Goal: Task Accomplishment & Management: Use online tool/utility

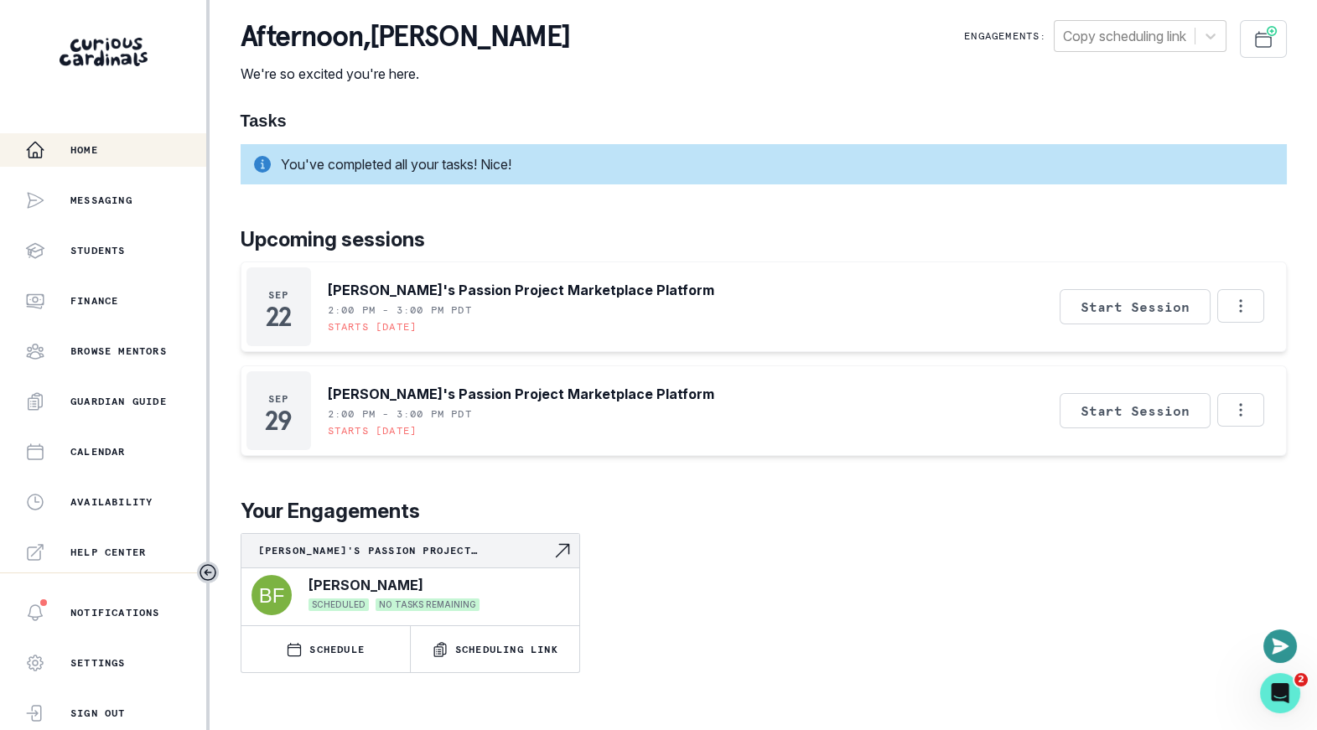
scroll to position [348, 0]
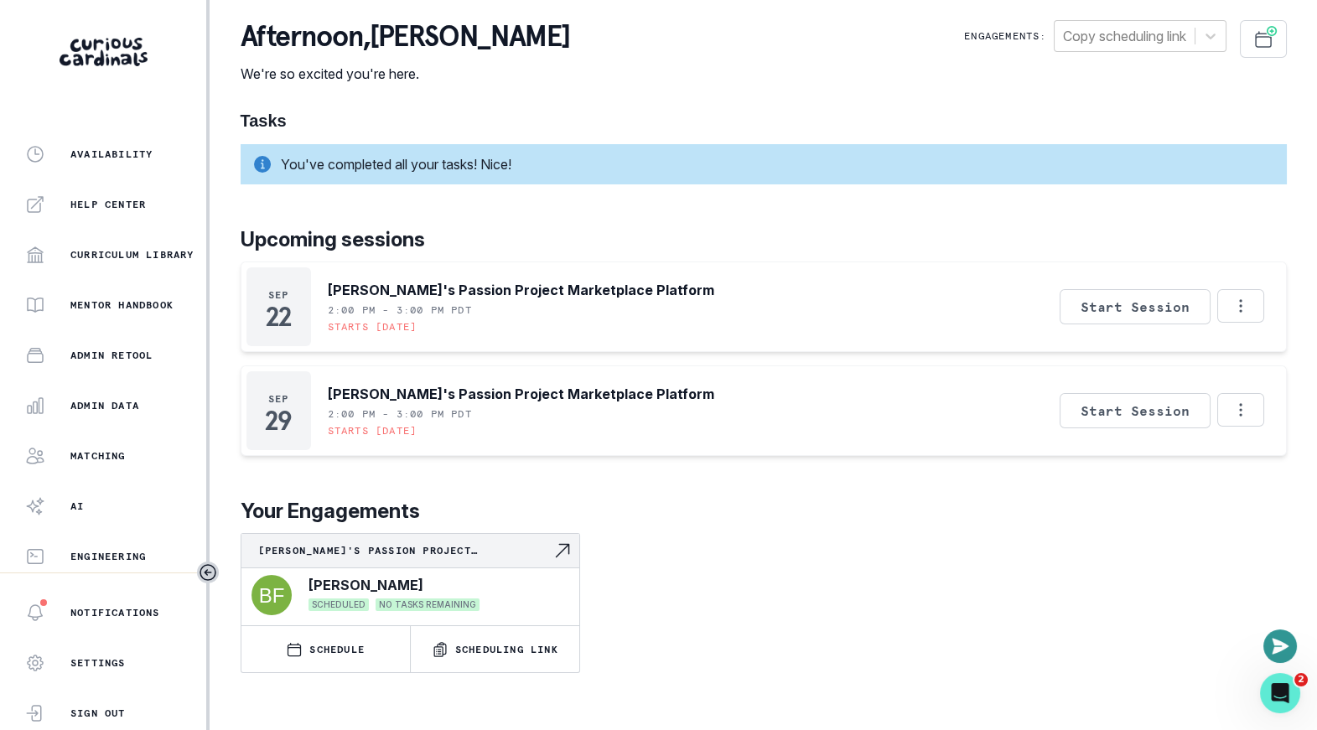
click at [562, 512] on p "Your Engagements" at bounding box center [764, 511] width 1047 height 30
click at [596, 79] on div "afternoon , [PERSON_NAME] We're so excited you're here. Engagements: Copy sched…" at bounding box center [764, 52] width 1047 height 64
click at [102, 399] on p "Admin Data" at bounding box center [104, 405] width 69 height 13
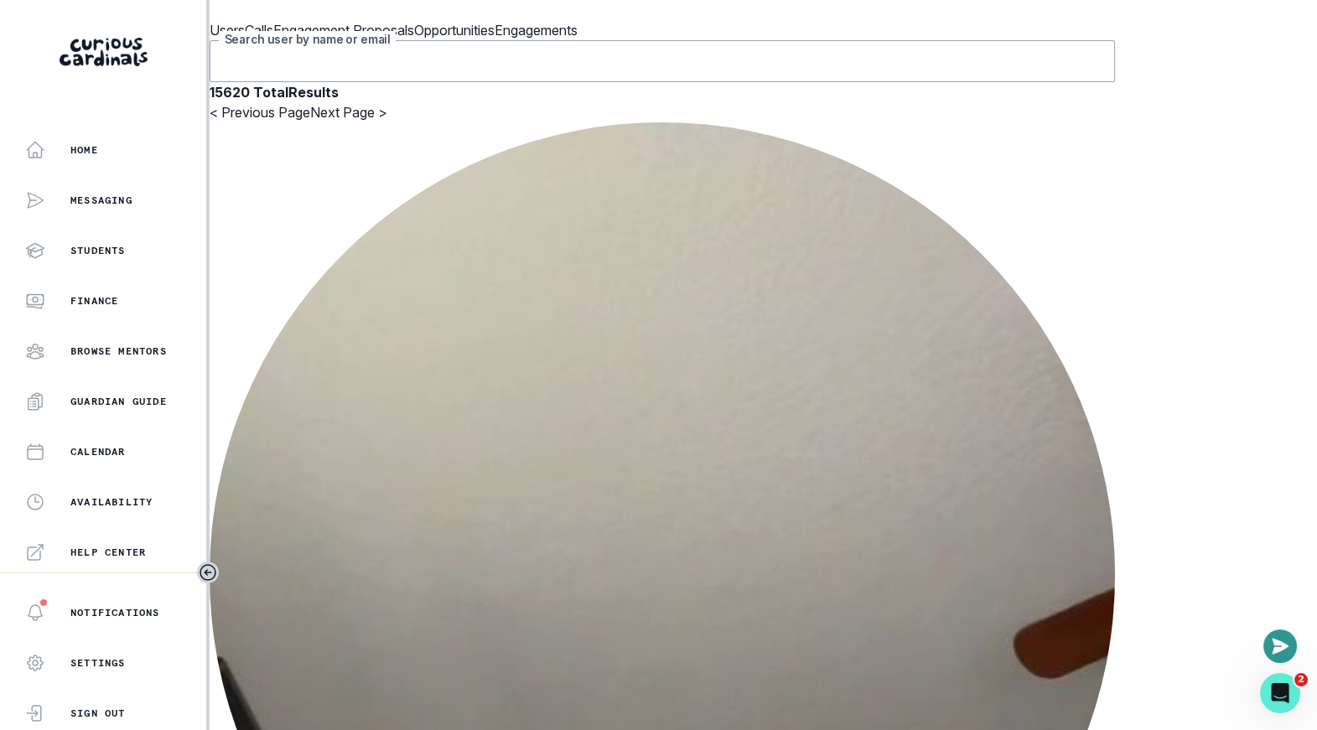
click at [522, 82] on input "Search user by name or email" at bounding box center [663, 61] width 906 height 42
click at [126, 149] on div "Home" at bounding box center [115, 150] width 181 height 20
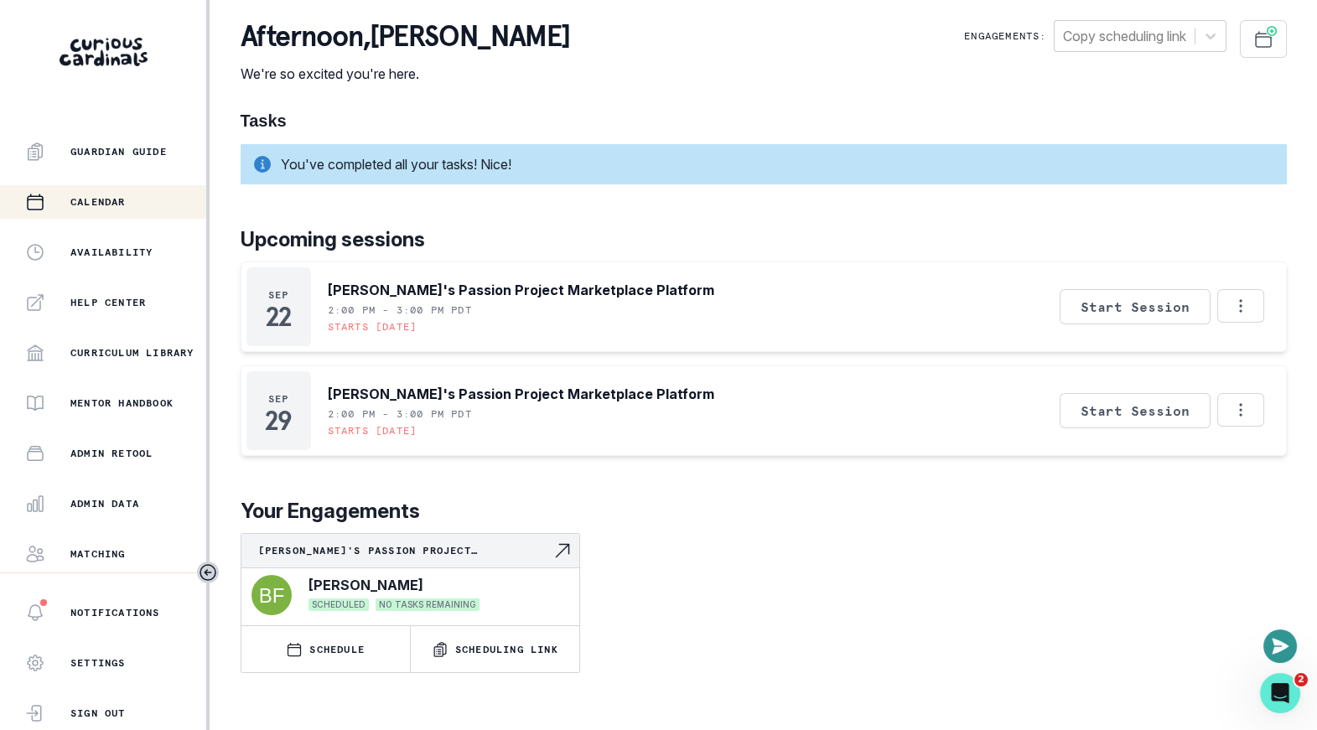
scroll to position [348, 0]
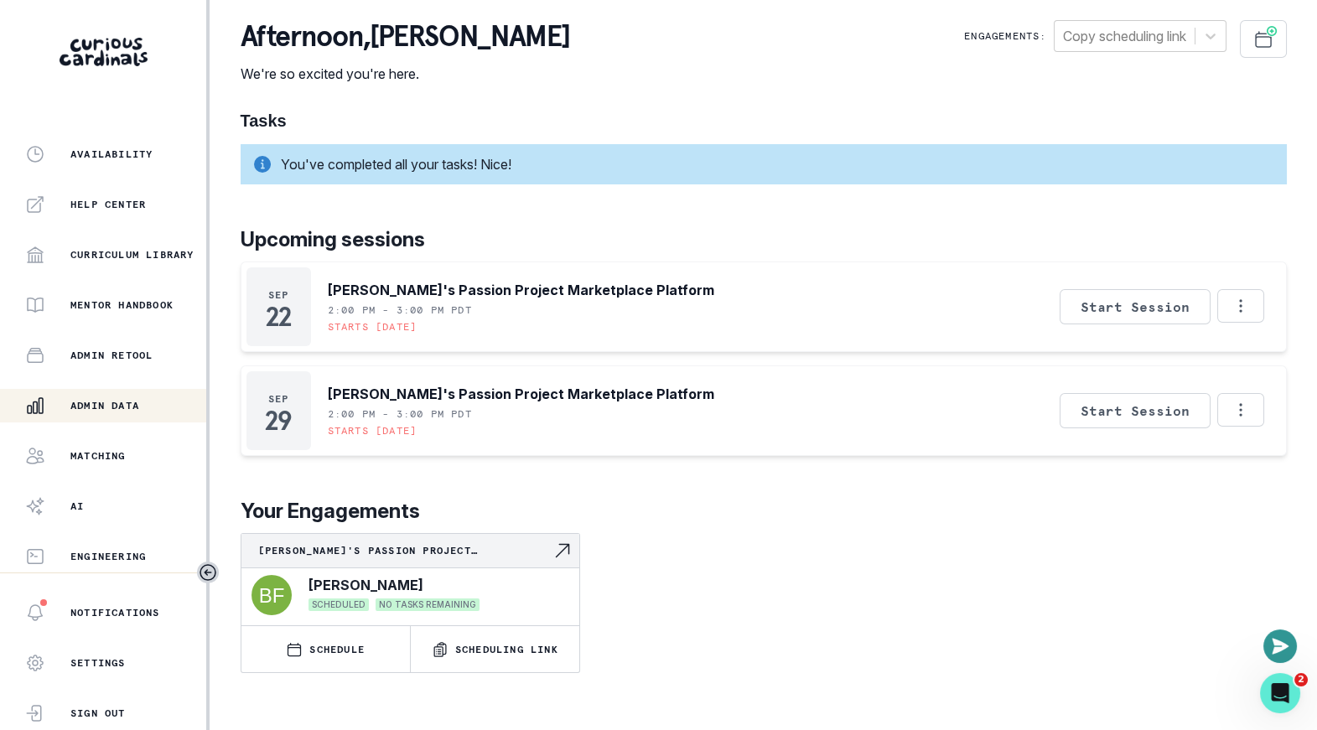
click at [122, 407] on p "Admin Data" at bounding box center [104, 405] width 69 height 13
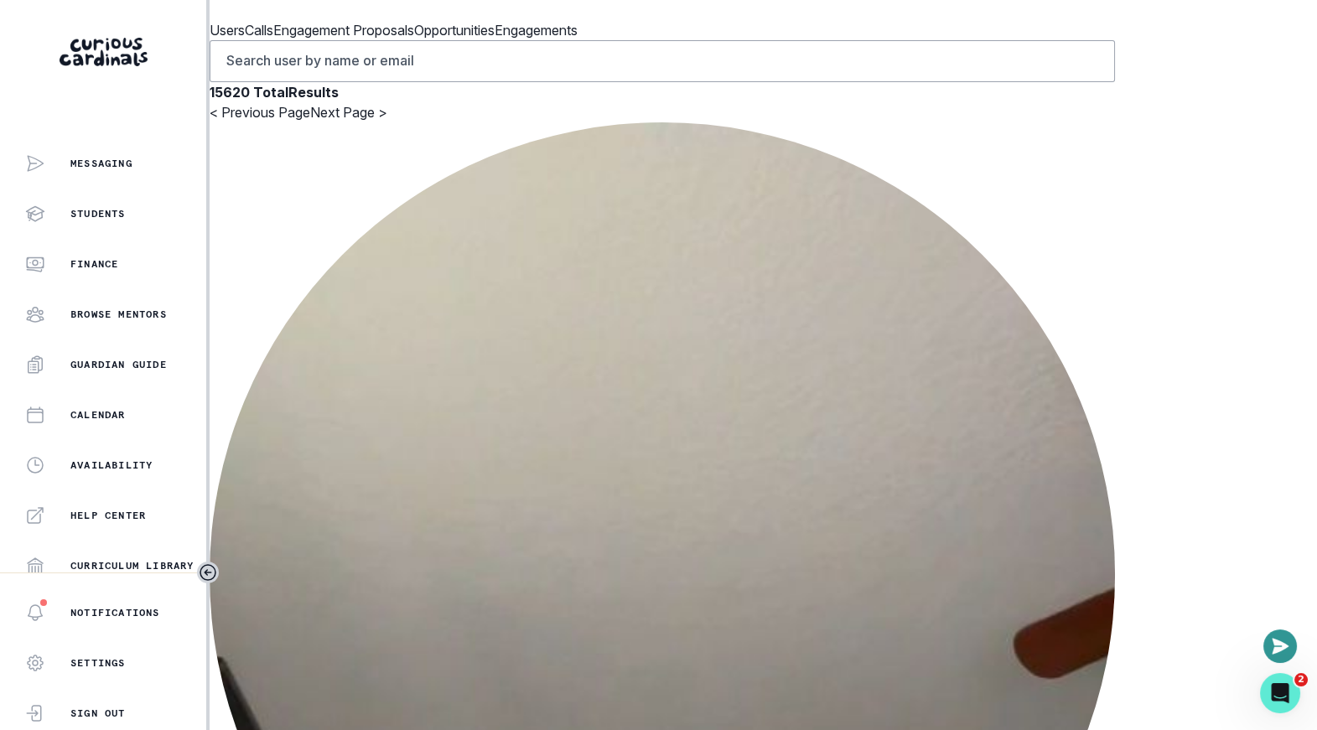
scroll to position [348, 0]
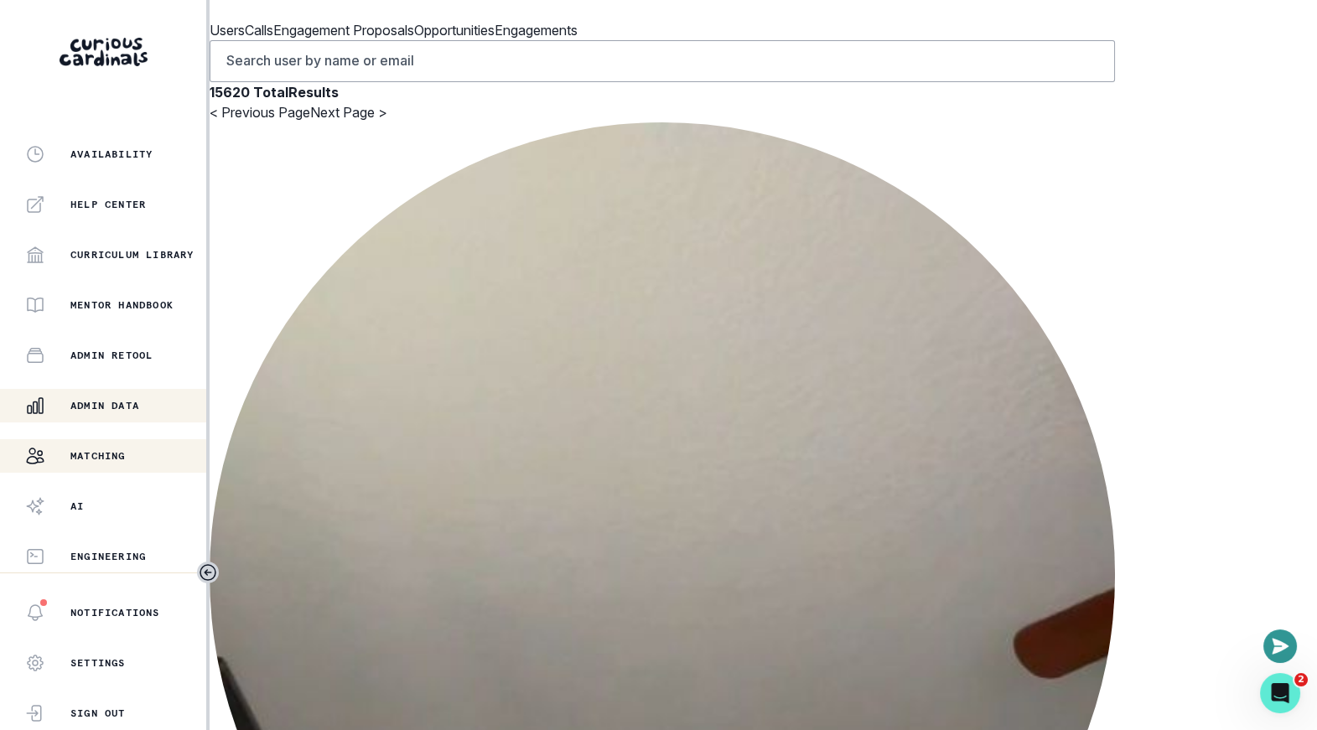
click at [101, 446] on div "Matching" at bounding box center [115, 456] width 181 height 20
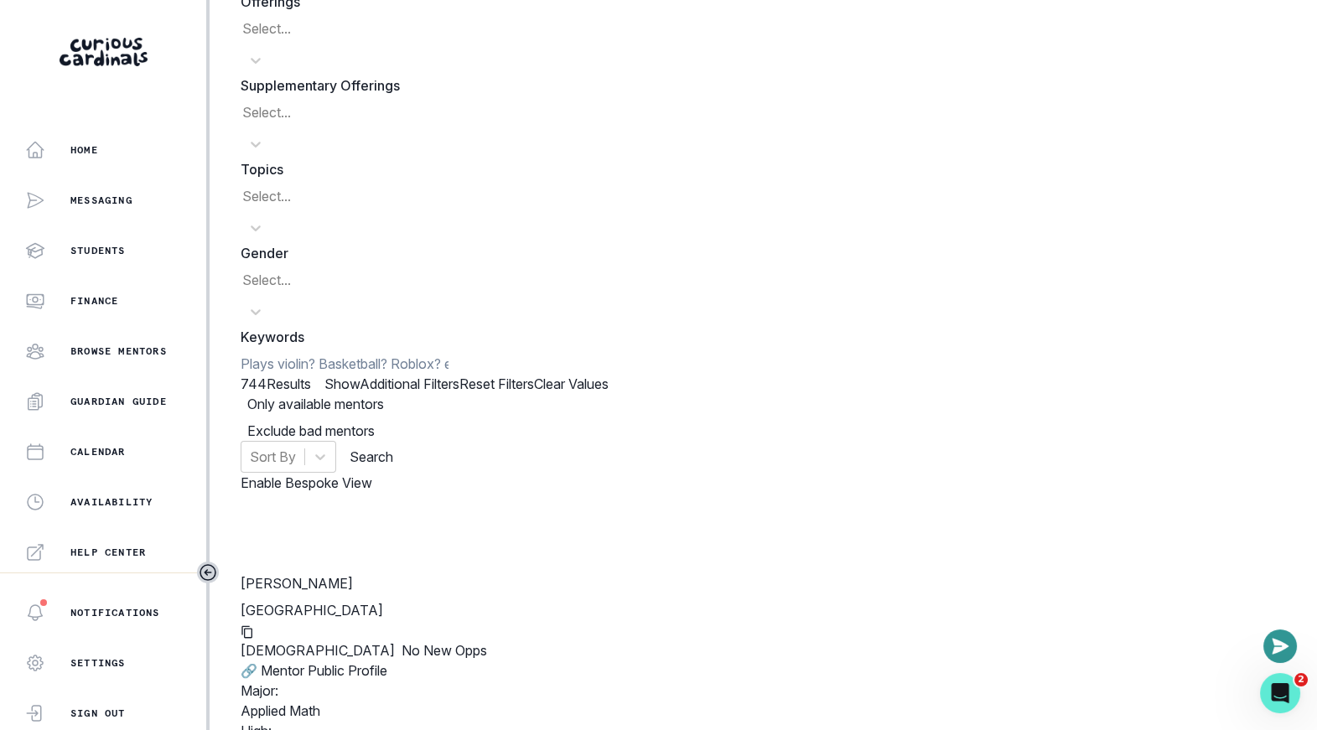
scroll to position [50, 0]
click at [335, 440] on div at bounding box center [320, 455] width 30 height 30
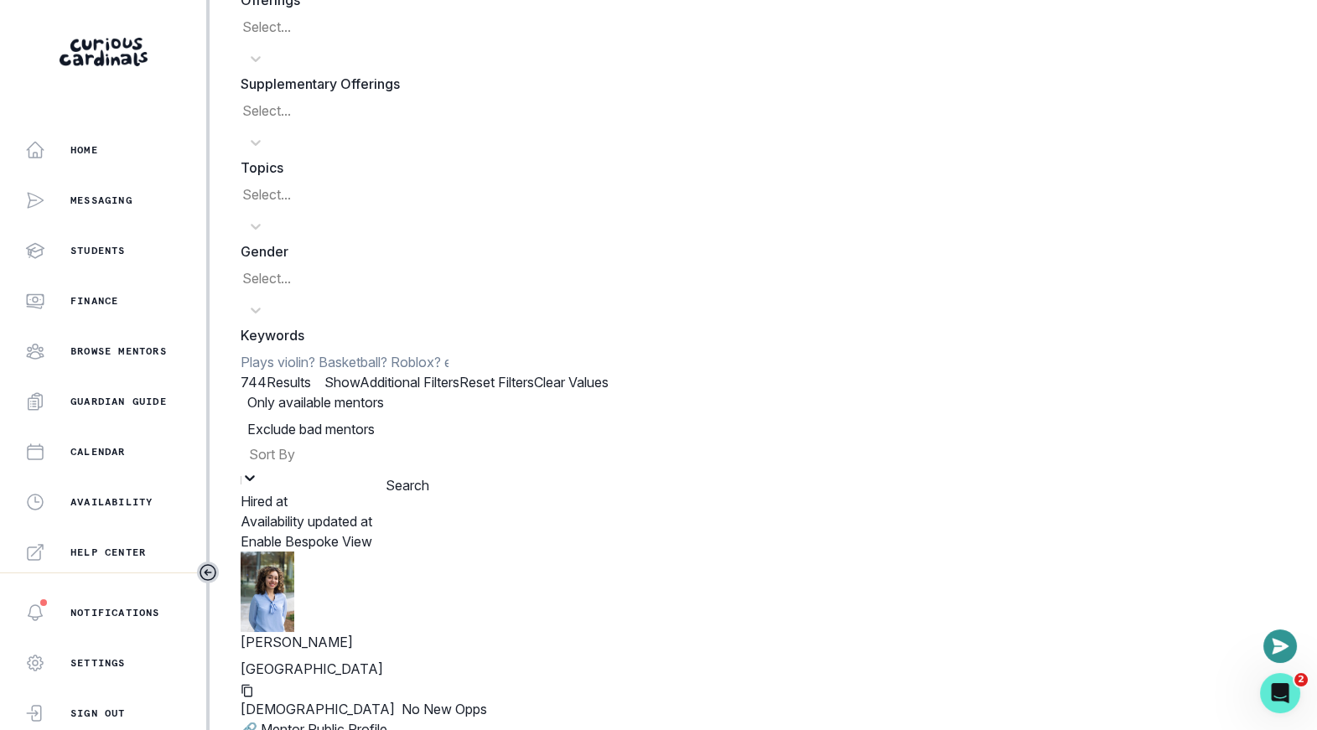
click at [372, 491] on div "Hired at" at bounding box center [307, 501] width 132 height 20
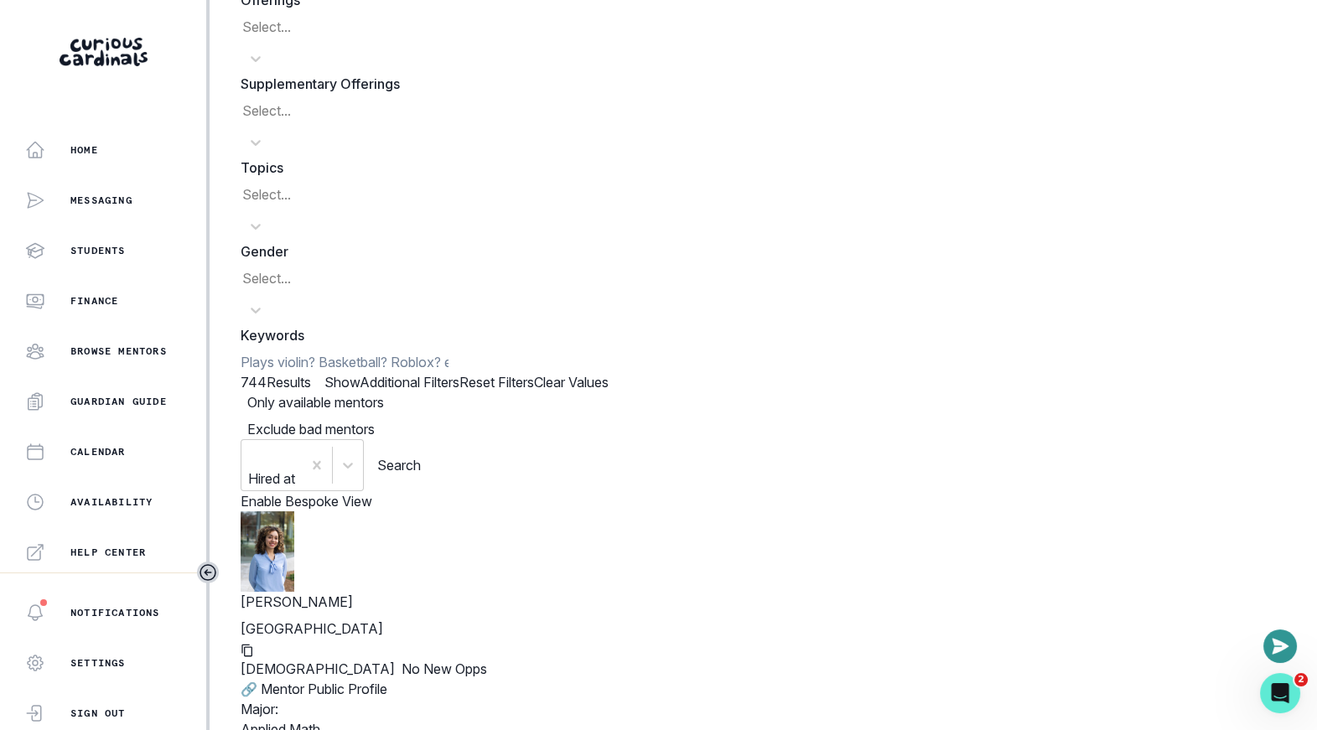
click at [1251, 439] on div "Hired at Search" at bounding box center [764, 465] width 1047 height 52
click at [421, 455] on button "Search" at bounding box center [399, 465] width 44 height 20
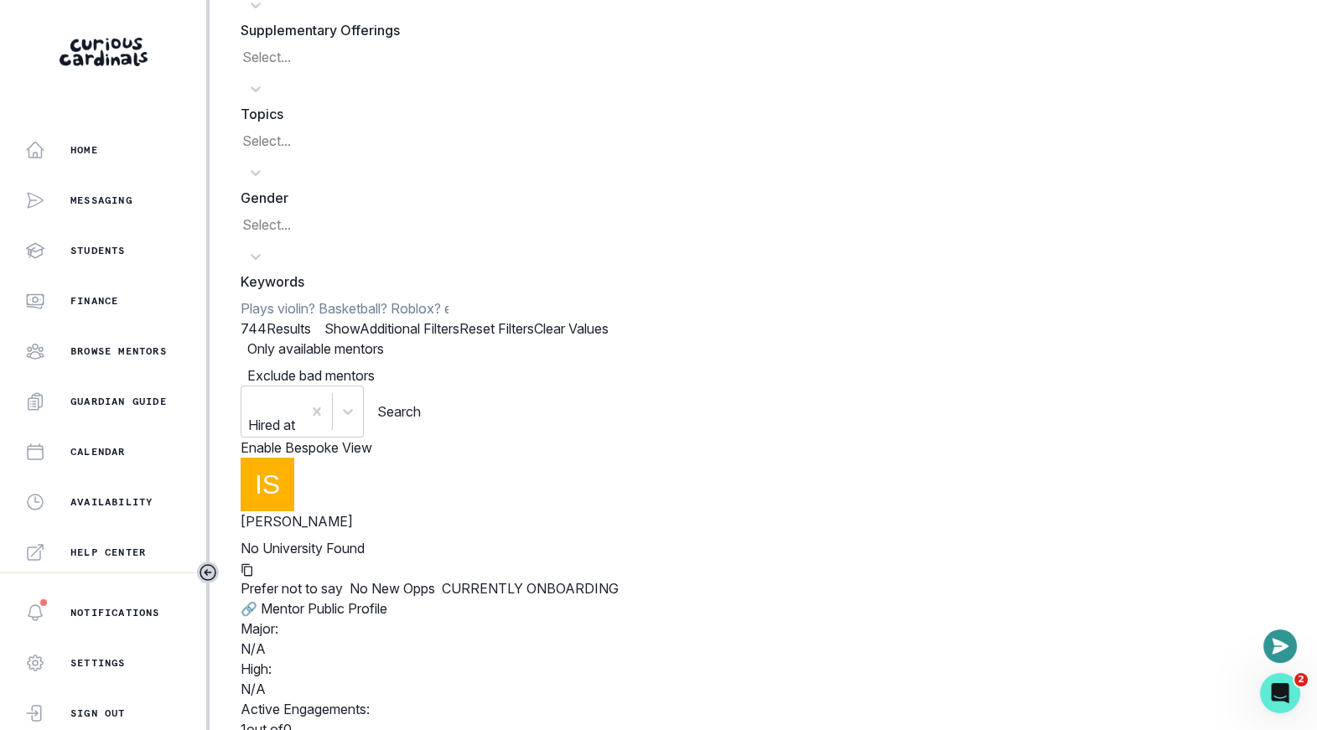
scroll to position [106, 0]
click at [345, 510] on p "[PERSON_NAME]" at bounding box center [764, 520] width 1047 height 20
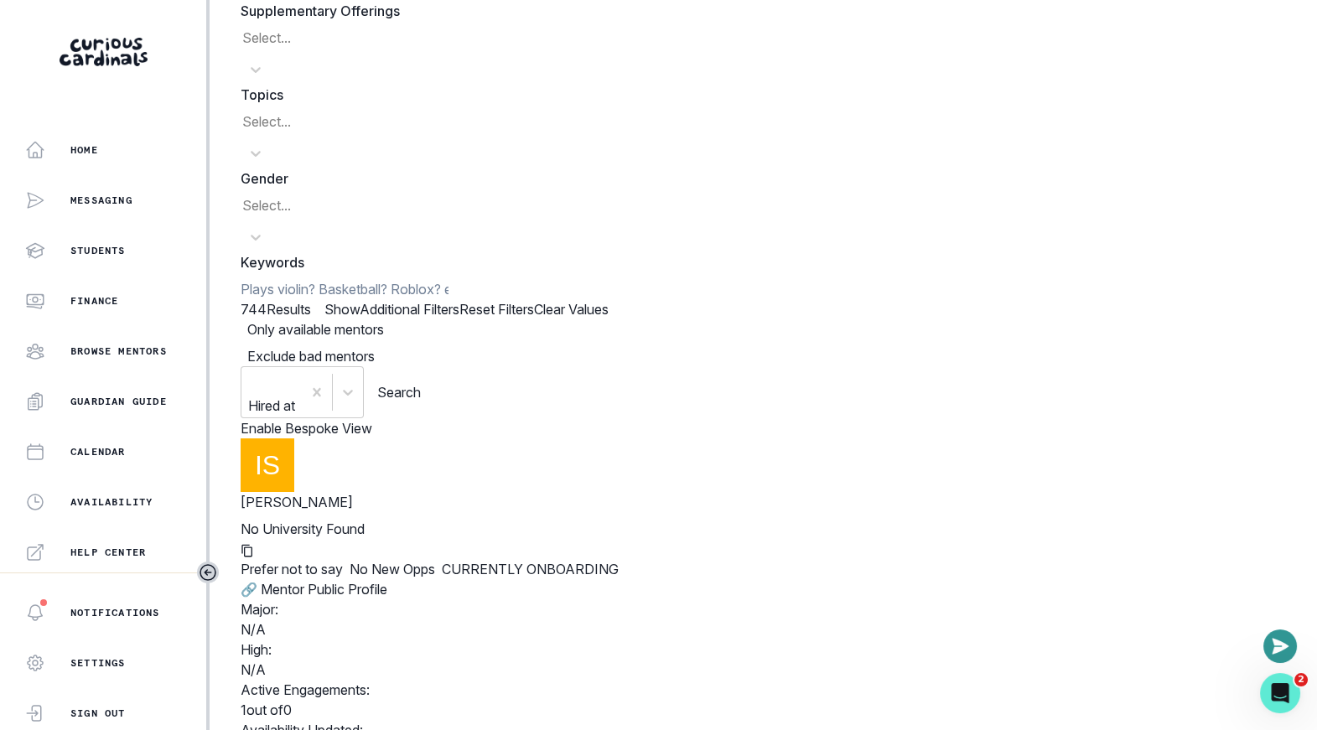
scroll to position [126, 0]
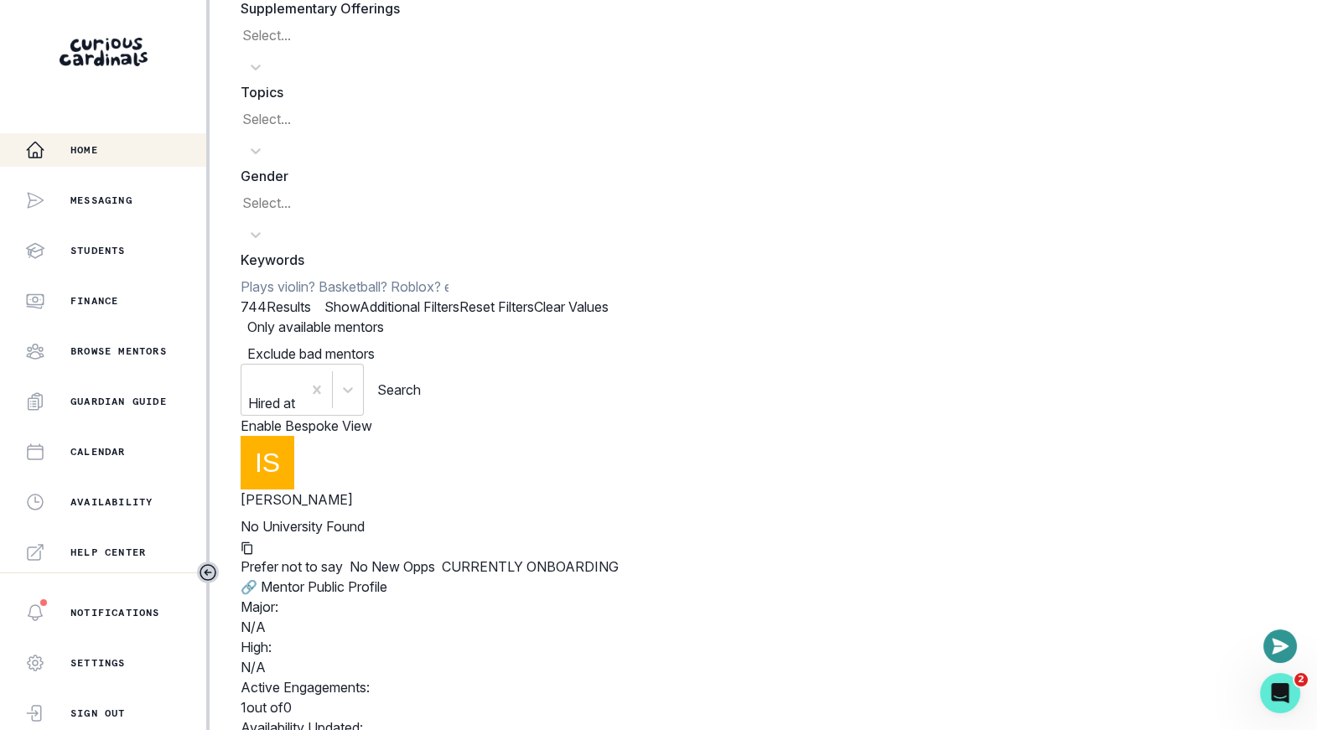
click at [99, 146] on div "Home" at bounding box center [115, 150] width 181 height 20
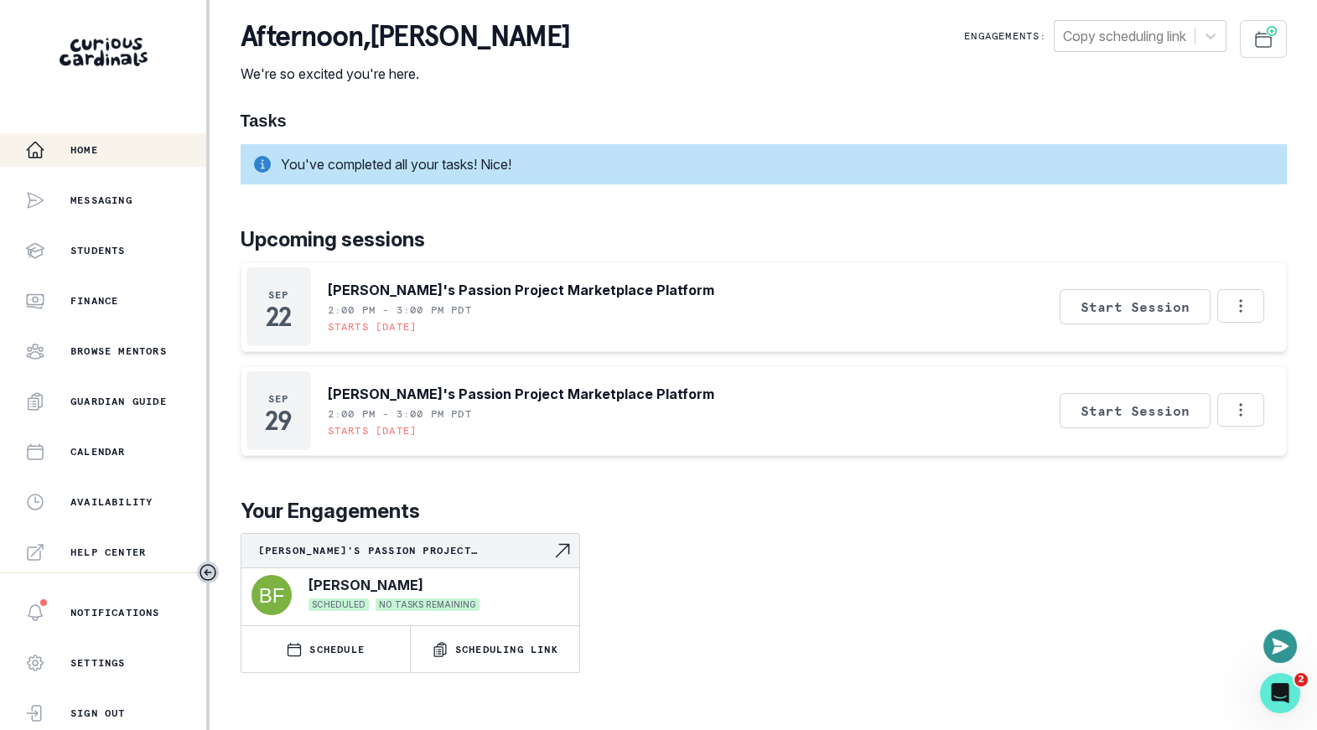
scroll to position [348, 0]
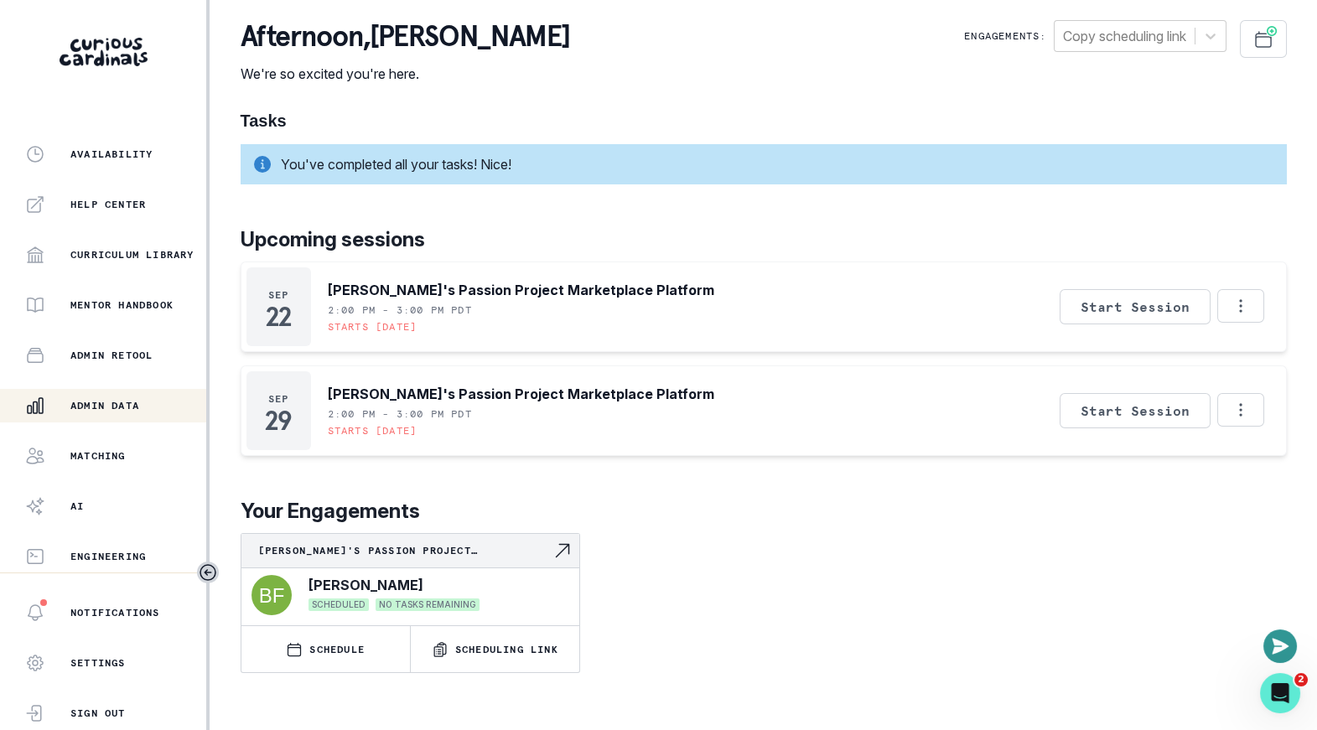
click at [128, 410] on p "Admin Data" at bounding box center [104, 405] width 69 height 13
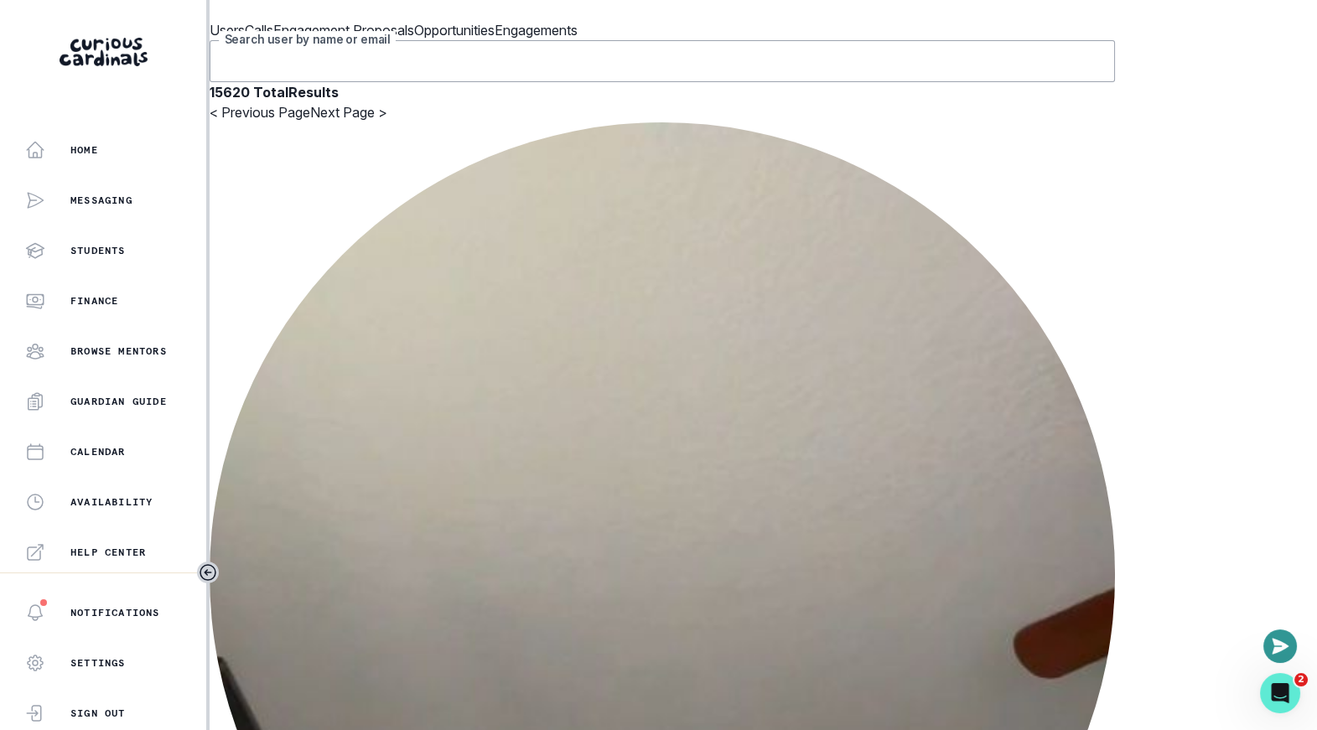
click at [429, 82] on input "Search user by name or email" at bounding box center [663, 61] width 906 height 42
paste input "[PERSON_NAME]"
type input "[PERSON_NAME]"
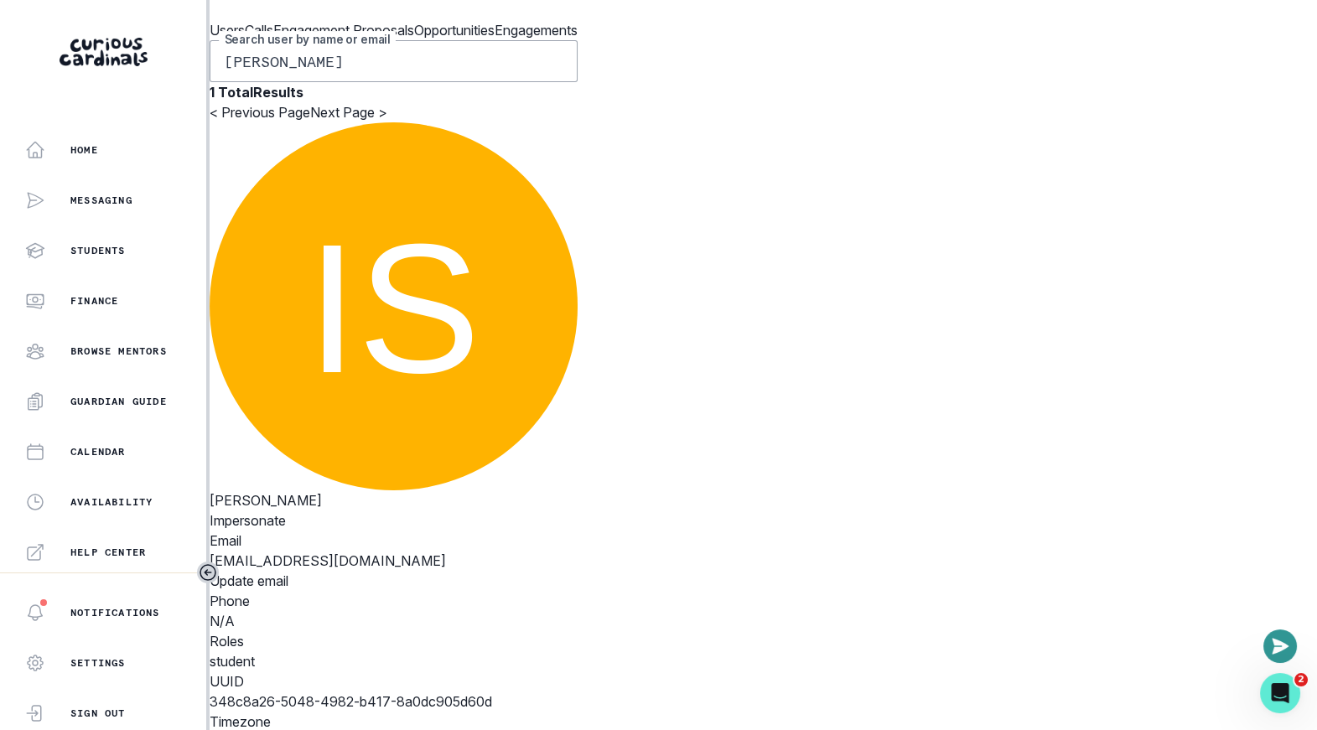
click at [578, 692] on p "348c8a26-5048-4982-b417-8a0dc905d60d" at bounding box center [394, 702] width 368 height 20
drag, startPoint x: 1027, startPoint y: 403, endPoint x: 1138, endPoint y: 418, distance: 111.8
click at [578, 692] on p "348c8a26-5048-4982-b417-8a0dc905d60d" at bounding box center [394, 702] width 368 height 20
copy p "348c8a26-5048-4982-b417-8a0dc905d60d"
click at [569, 305] on div "[PERSON_NAME] Impersonate Confirmation Are you sure? Impersonating means that w…" at bounding box center [394, 457] width 368 height 670
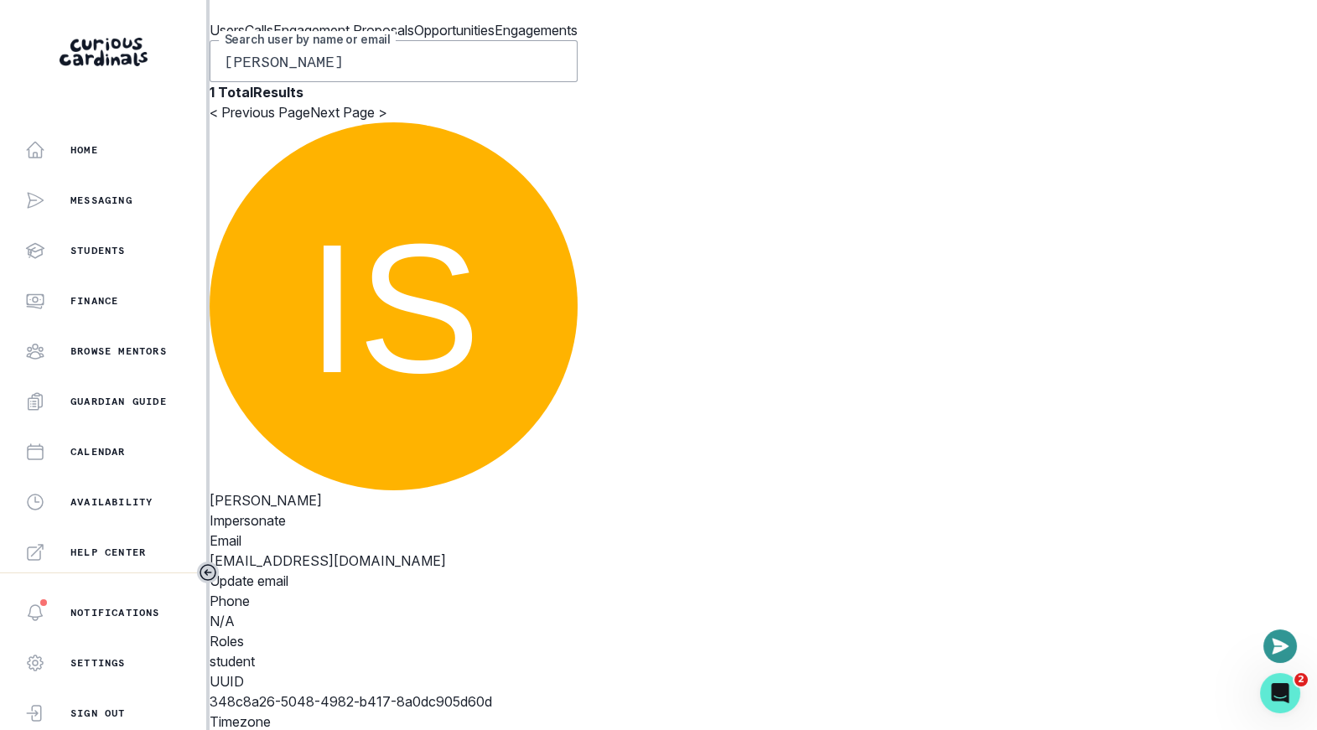
click at [304, 101] on b "1 Total Results" at bounding box center [257, 92] width 94 height 17
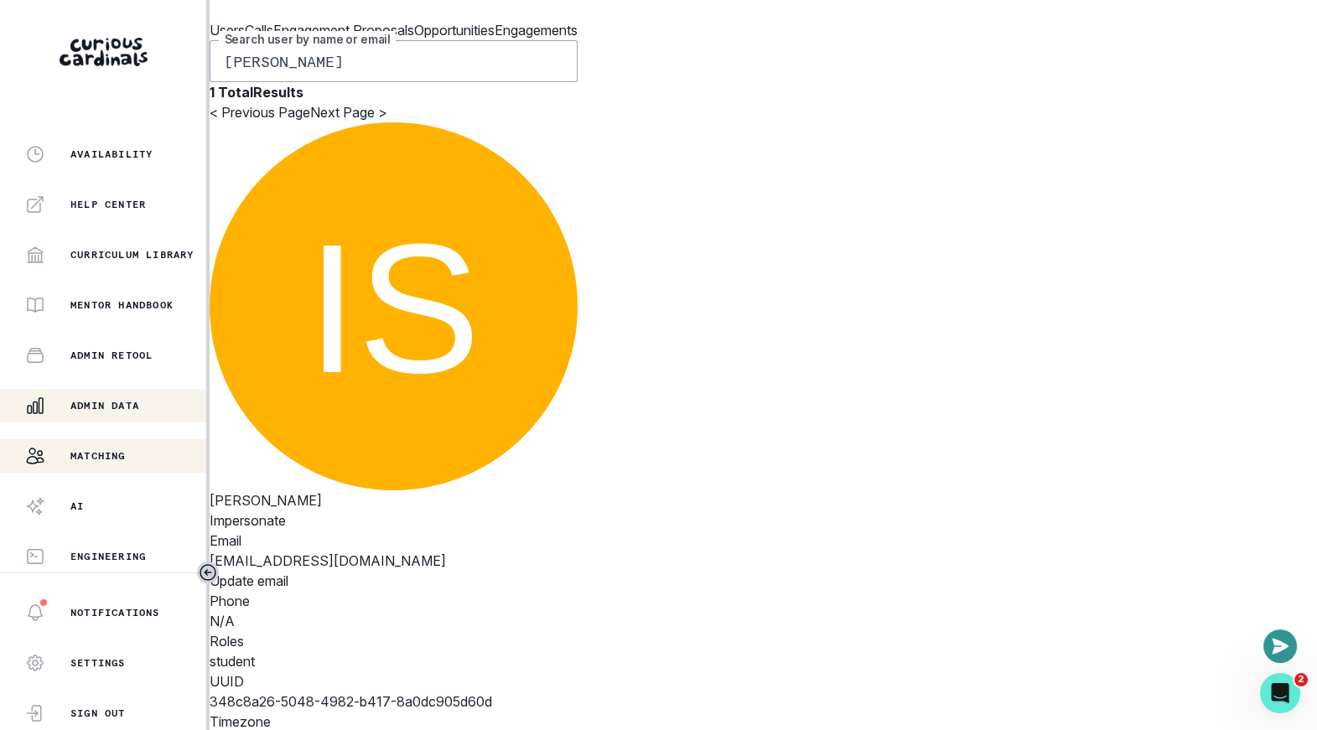
click at [101, 444] on button "Matching" at bounding box center [103, 456] width 206 height 34
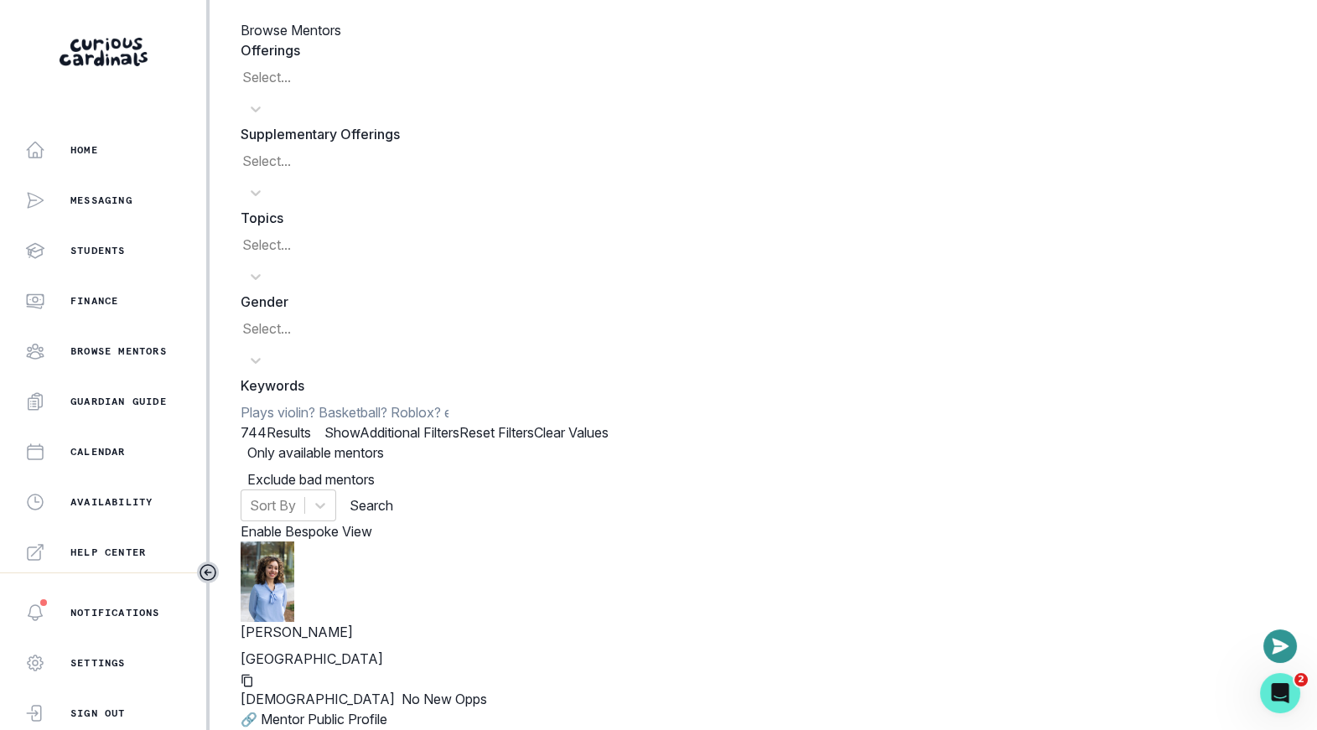
click at [449, 403] on input at bounding box center [345, 413] width 208 height 20
click at [551, 291] on div "Offerings Select... Supplementary Offerings Select... Topics Select... Gender S…" at bounding box center [764, 280] width 1047 height 481
click at [449, 403] on input at bounding box center [345, 413] width 208 height 20
click at [570, 292] on div "Offerings Select... Supplementary Offerings Select... Topics Select... Gender S…" at bounding box center [764, 280] width 1047 height 481
click at [449, 403] on input at bounding box center [345, 413] width 208 height 20
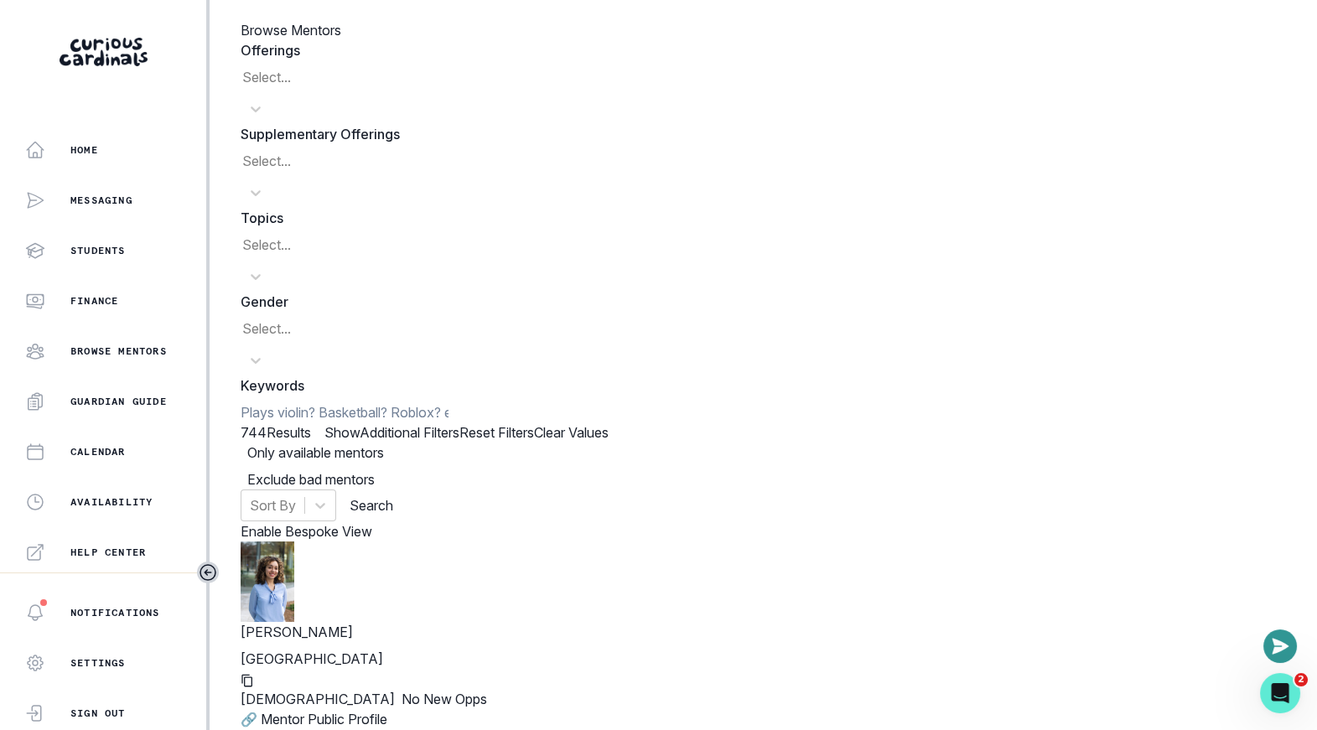
click at [547, 522] on div at bounding box center [764, 522] width 1047 height 0
click at [329, 497] on icon at bounding box center [320, 505] width 17 height 17
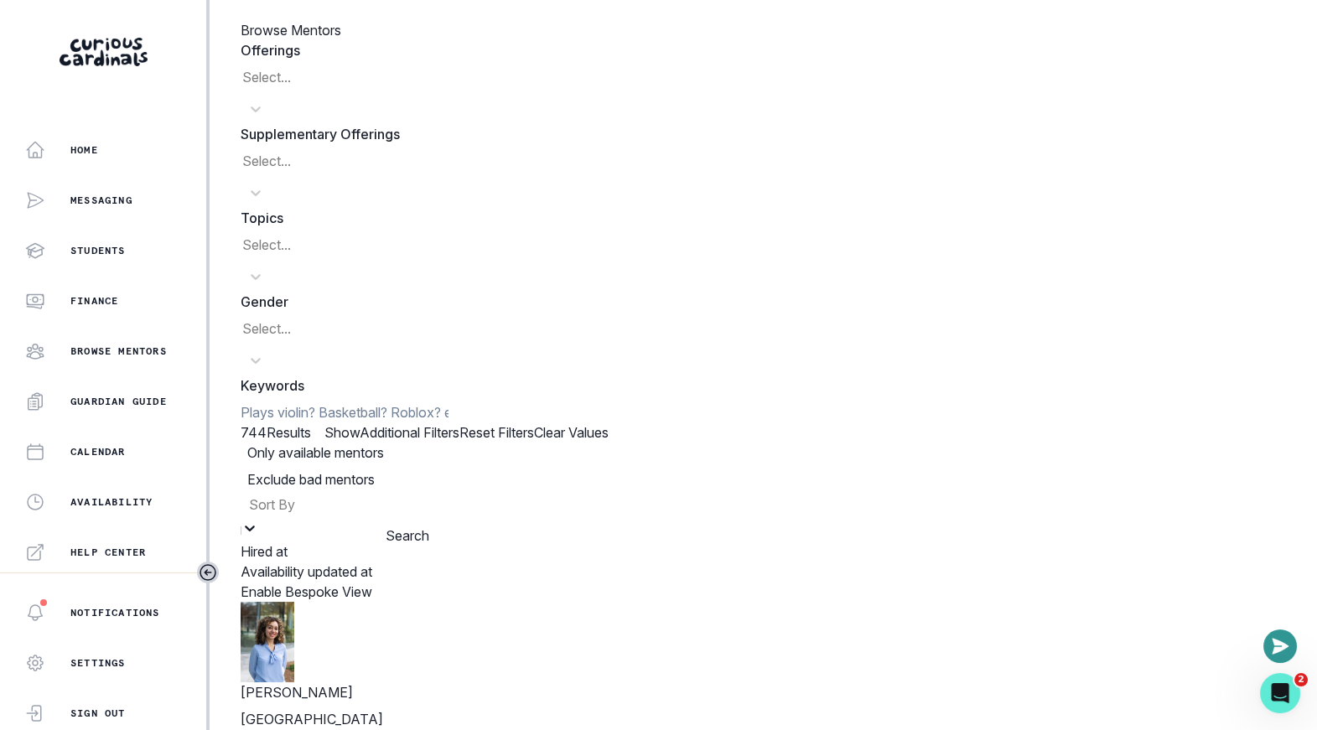
click at [372, 542] on div "Hired at" at bounding box center [307, 552] width 132 height 20
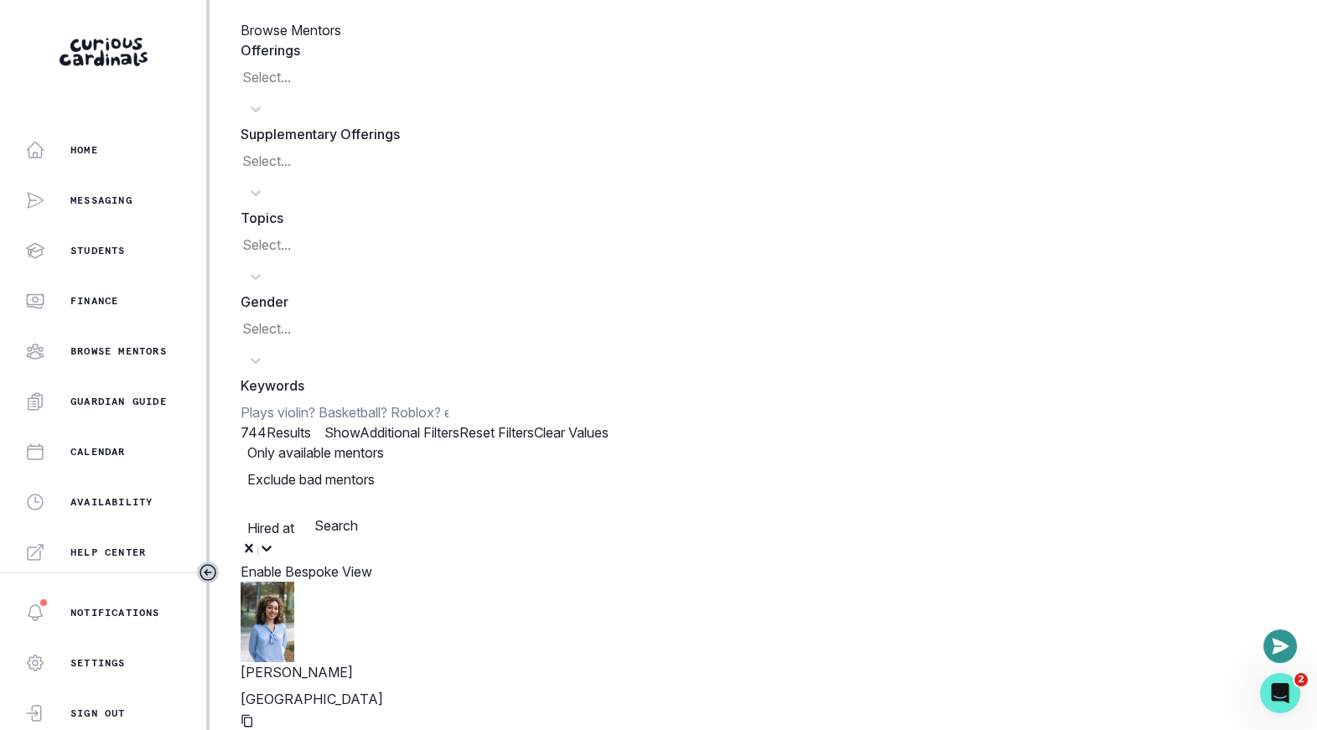
click at [358, 516] on button "Search" at bounding box center [336, 526] width 44 height 20
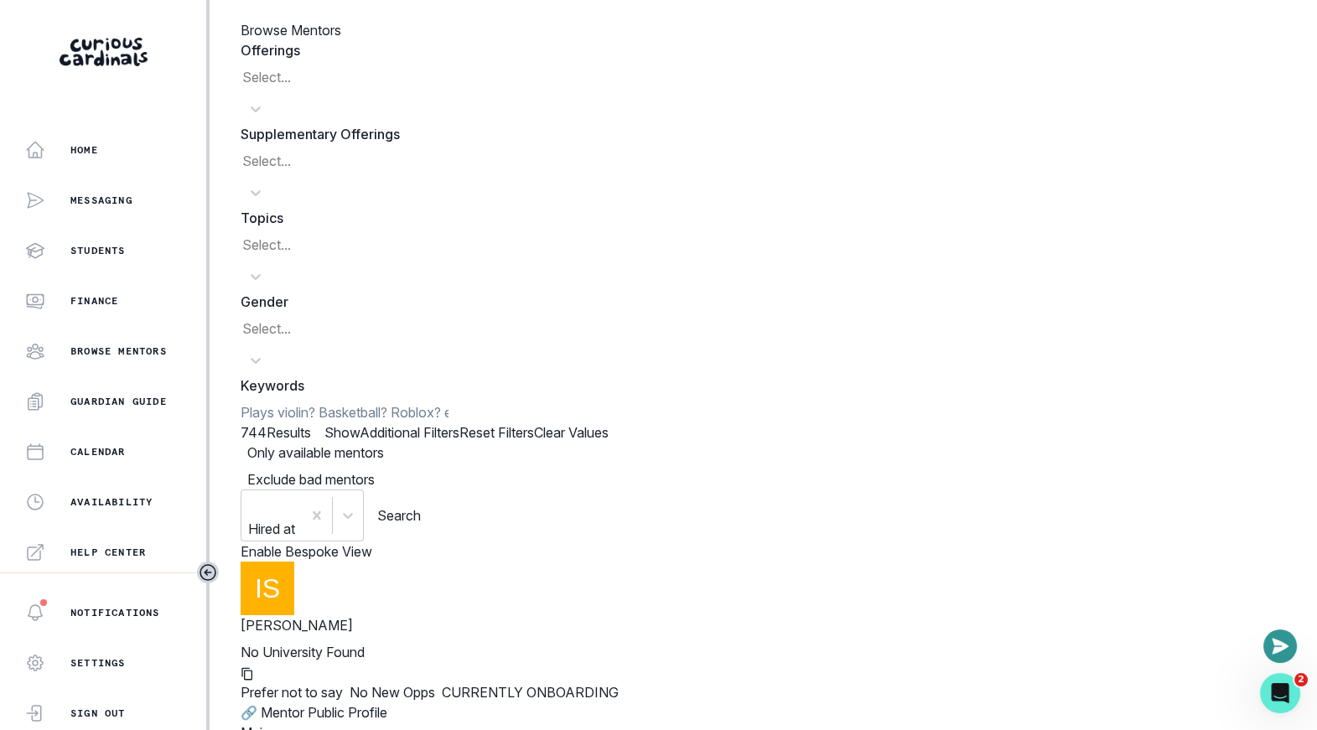
click at [633, 542] on div at bounding box center [764, 542] width 1047 height 0
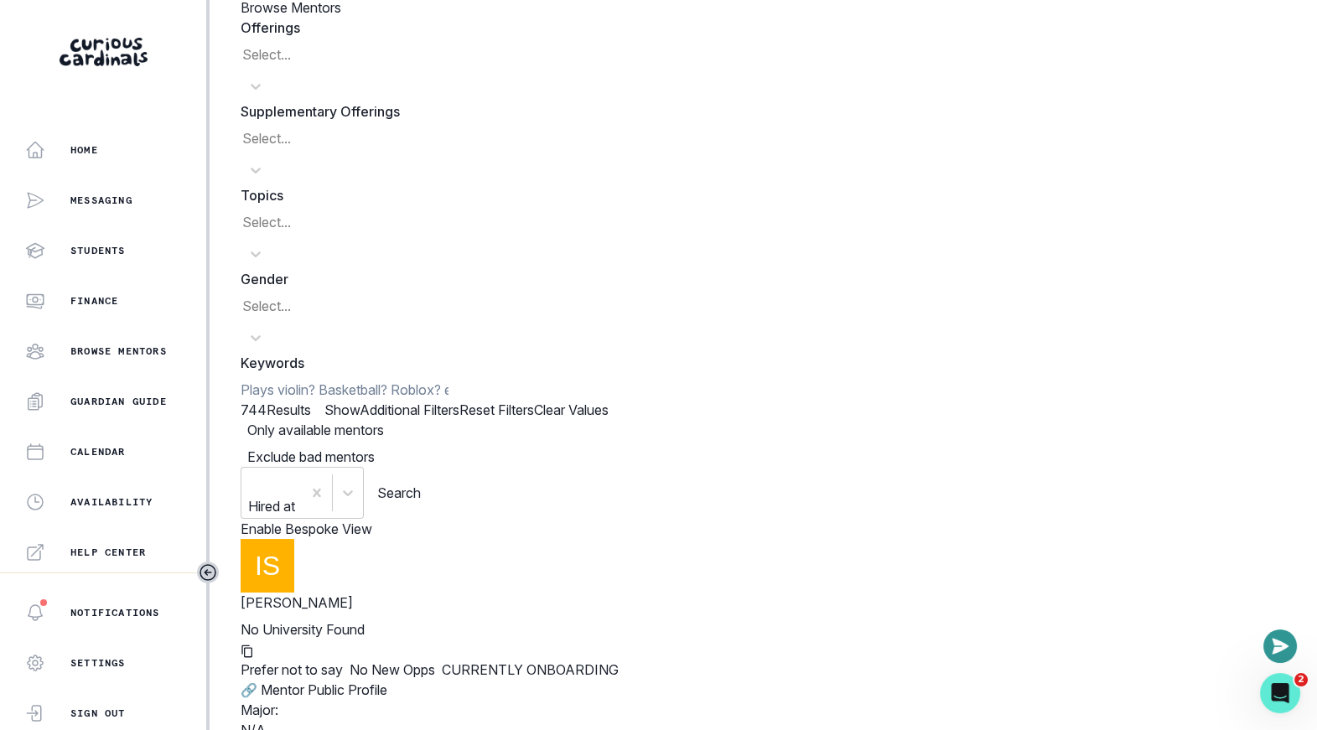
scroll to position [29, 0]
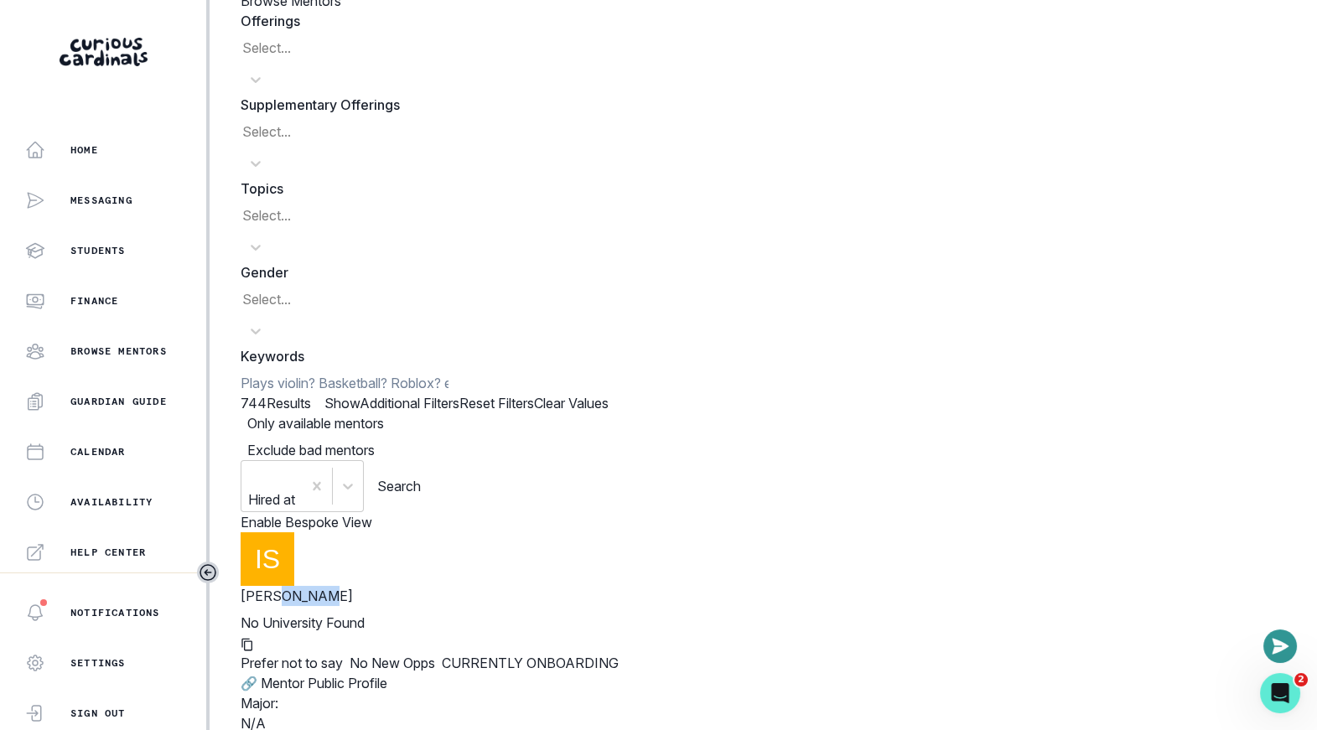
click at [495, 512] on div "Enable Bespoke View" at bounding box center [764, 522] width 1047 height 20
click at [600, 512] on div at bounding box center [764, 512] width 1047 height 0
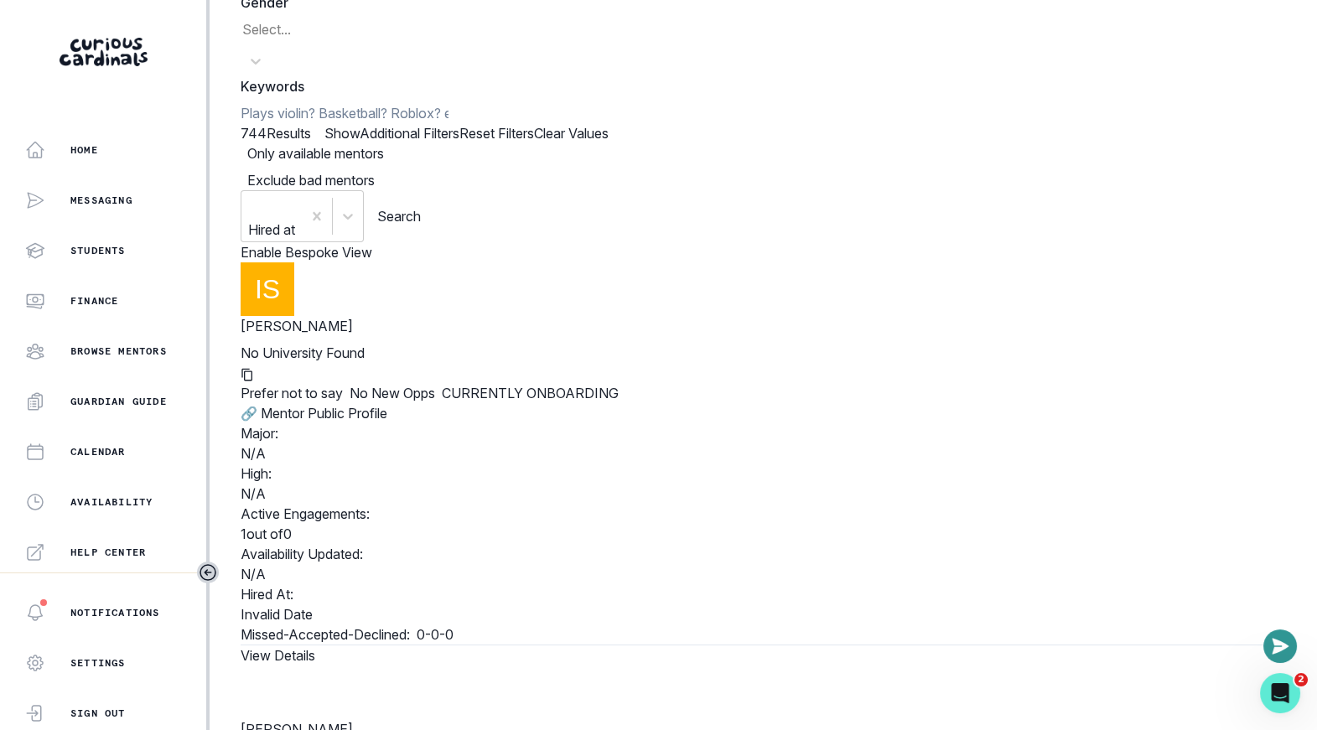
scroll to position [193, 0]
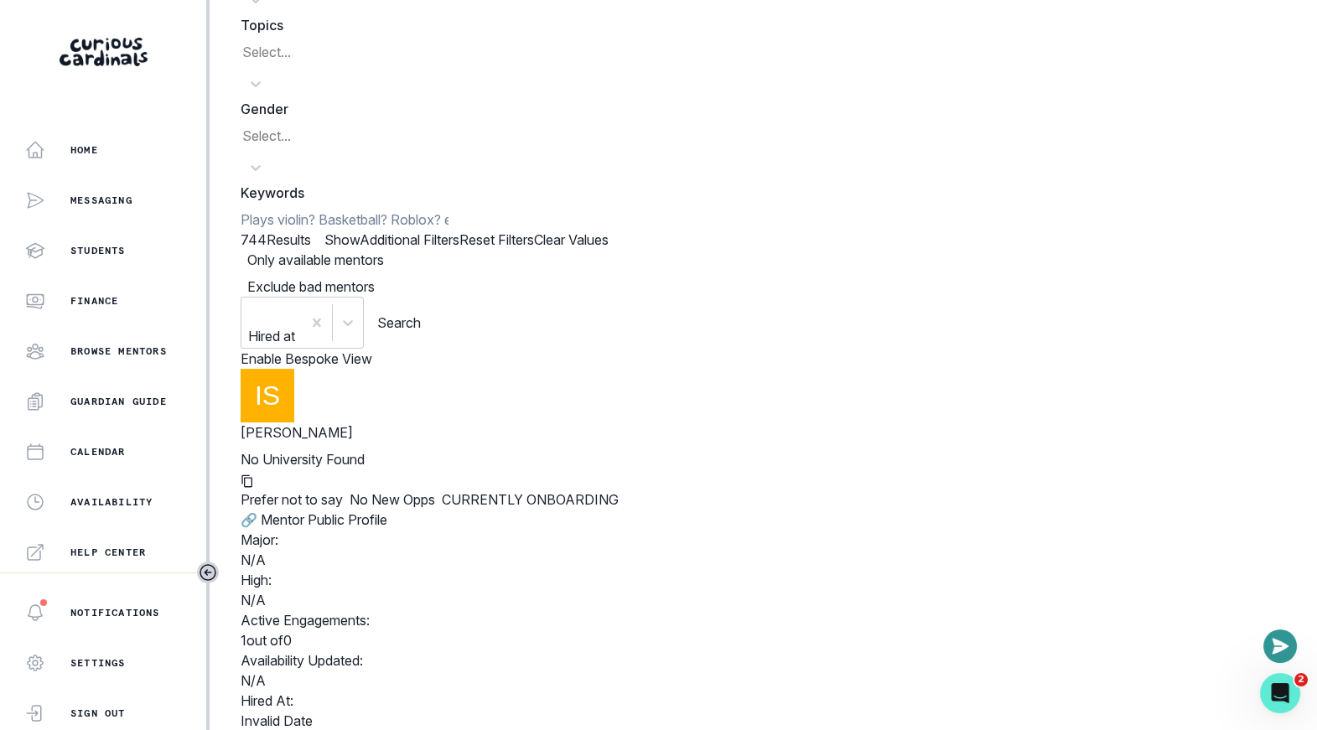
click at [13, 730] on icon "Close" at bounding box center [6, 741] width 13 height 13
click at [931, 99] on div "Offerings Select... Supplementary Offerings Select... Topics Select... Gender S…" at bounding box center [764, 97] width 1047 height 501
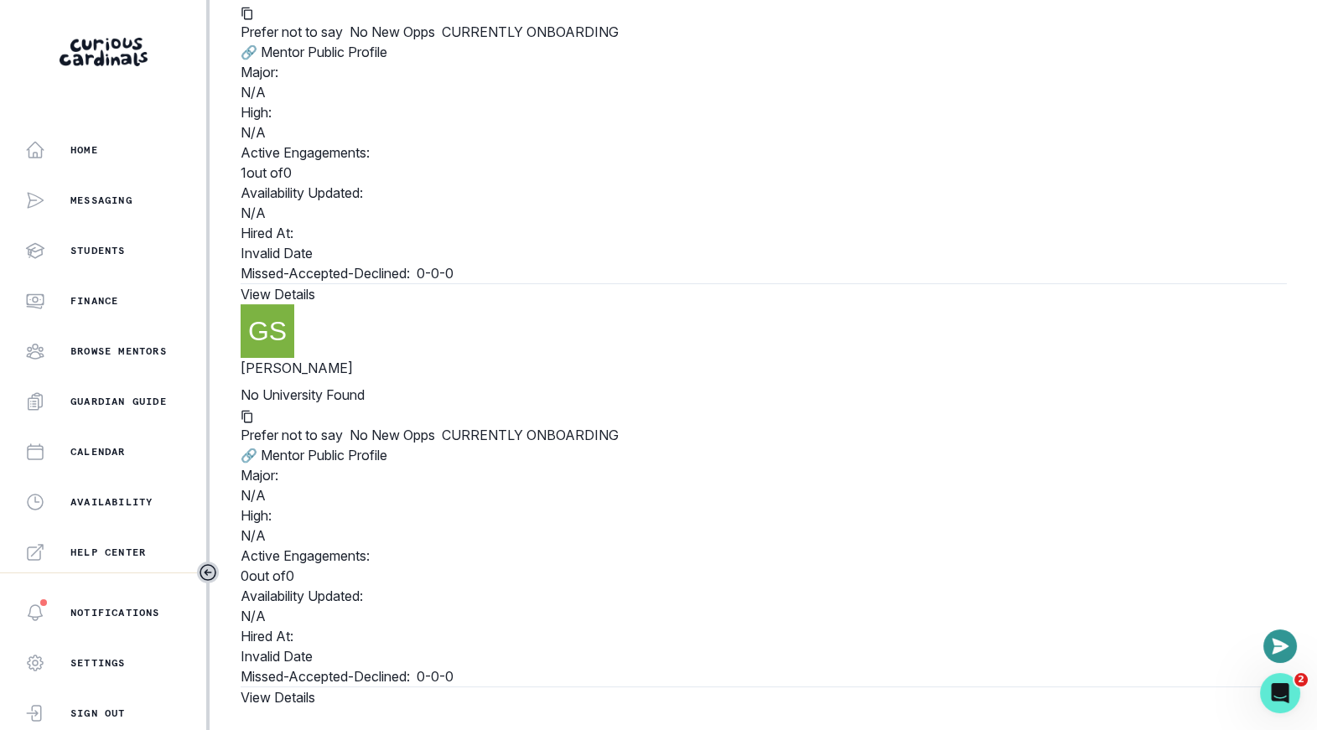
scroll to position [0, 0]
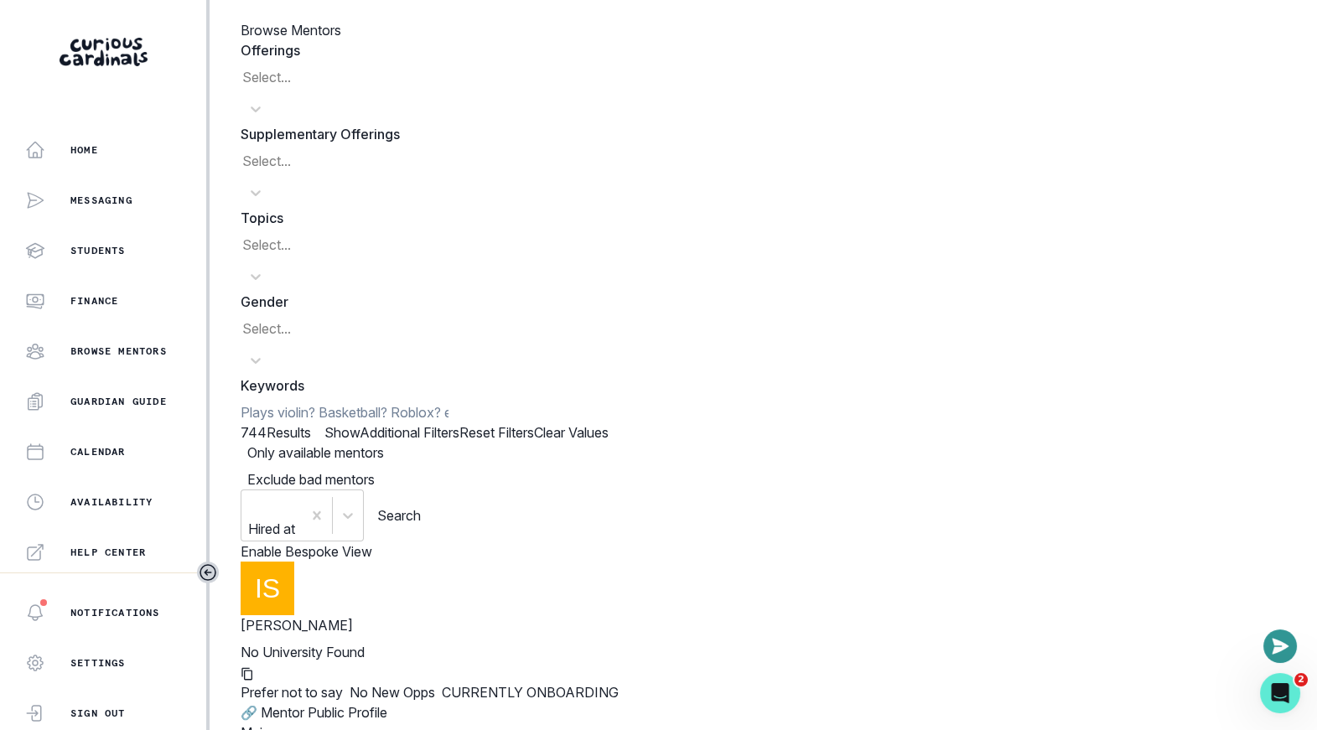
click at [1020, 542] on div "Enable Bespoke View" at bounding box center [764, 552] width 1047 height 20
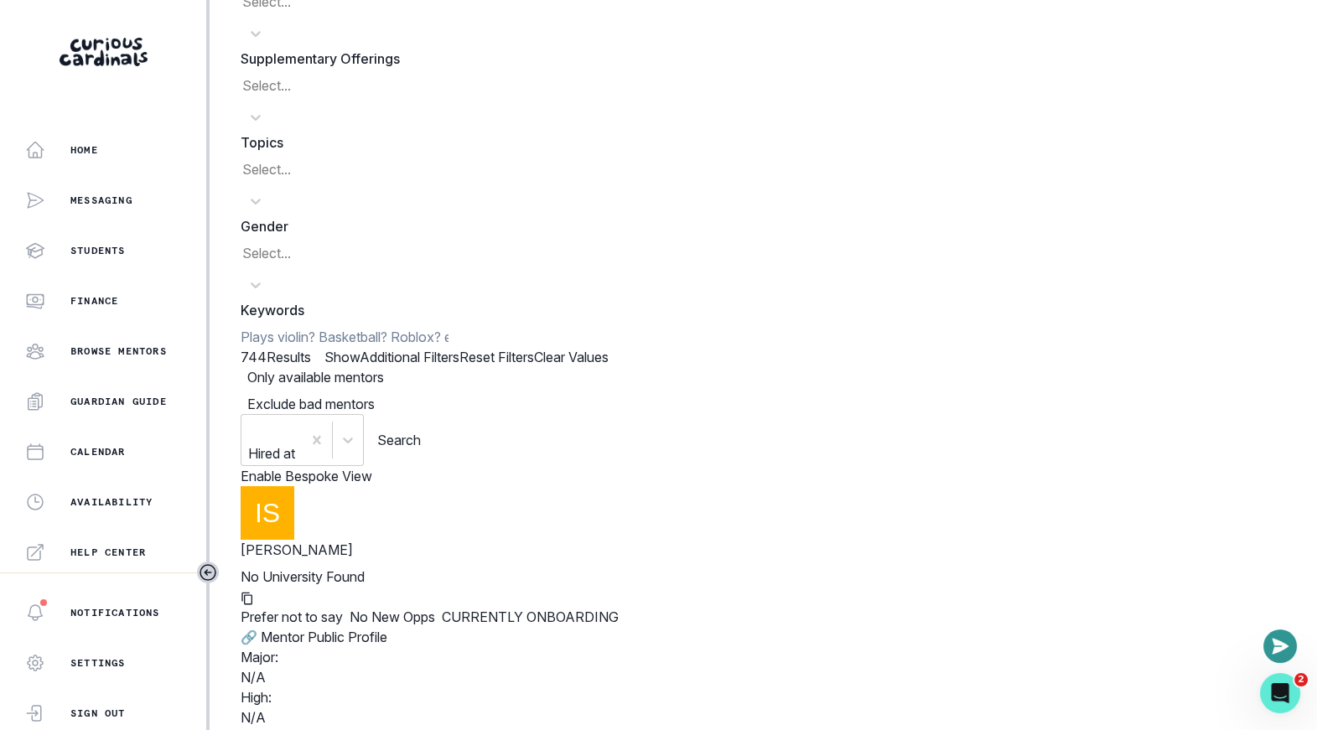
scroll to position [91, 0]
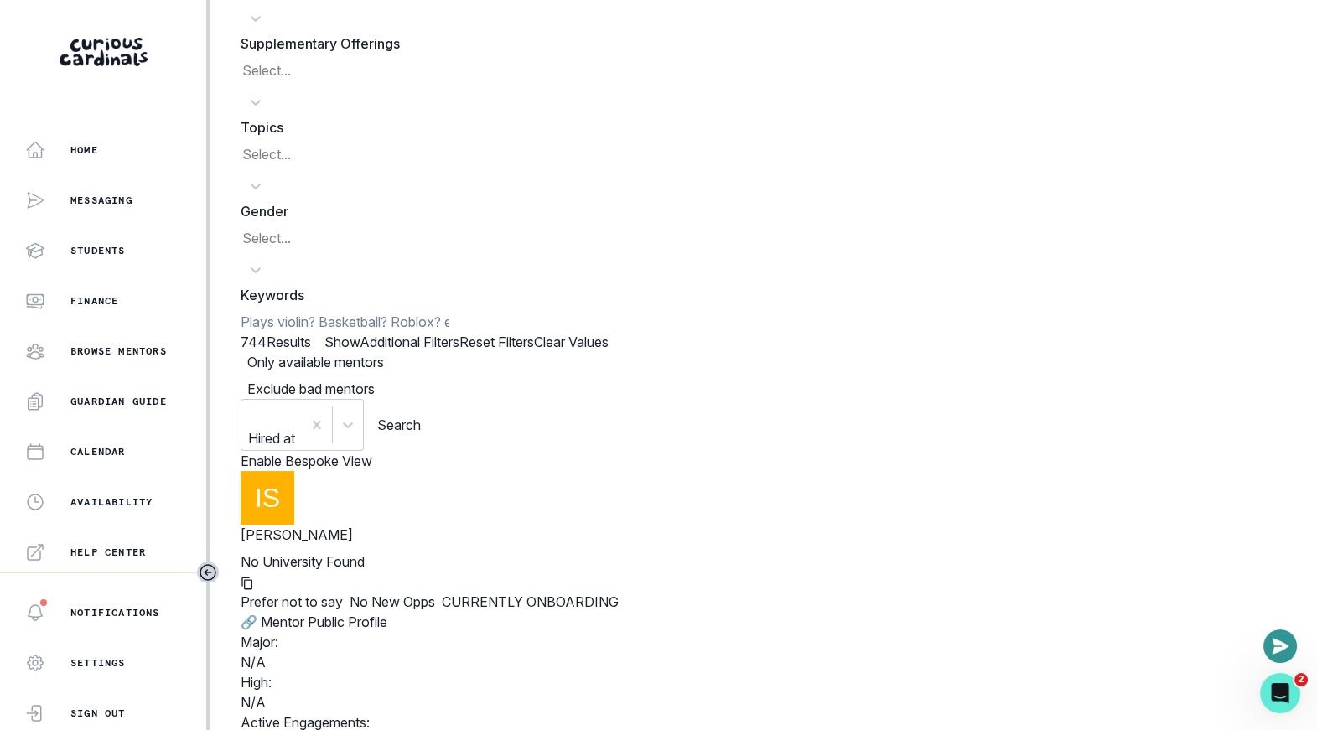
click at [808, 451] on div at bounding box center [764, 451] width 1047 height 0
copy p "Surlyn"
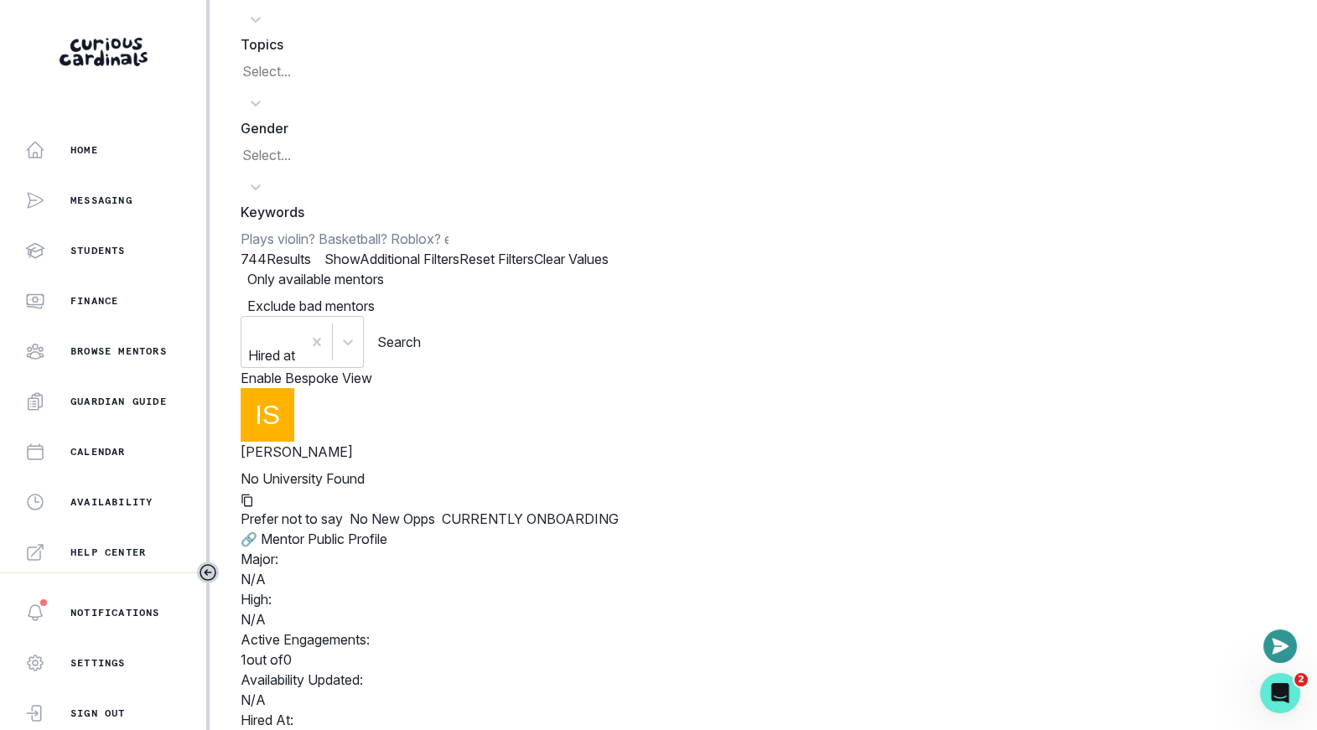
scroll to position [182, 0]
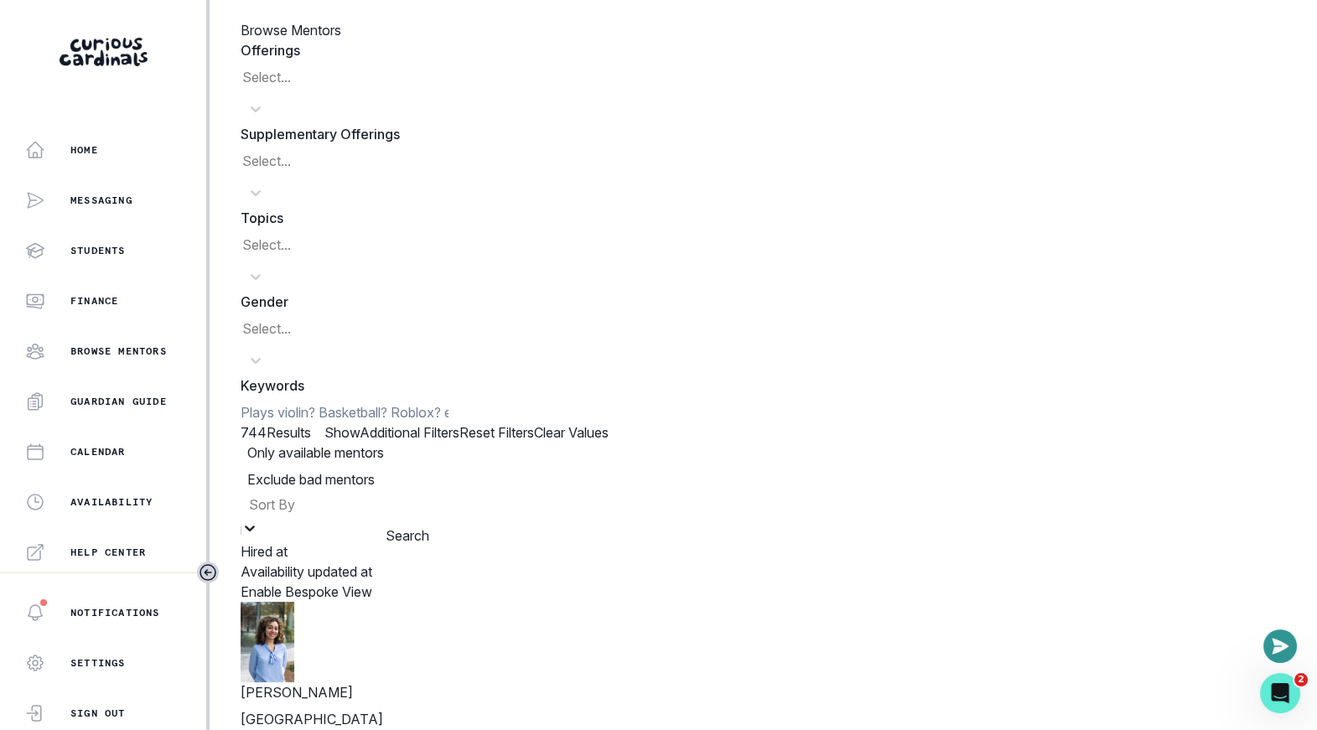
click at [372, 490] on div "Sort By" at bounding box center [307, 505] width 132 height 30
click at [372, 542] on div "Hired at" at bounding box center [307, 552] width 132 height 20
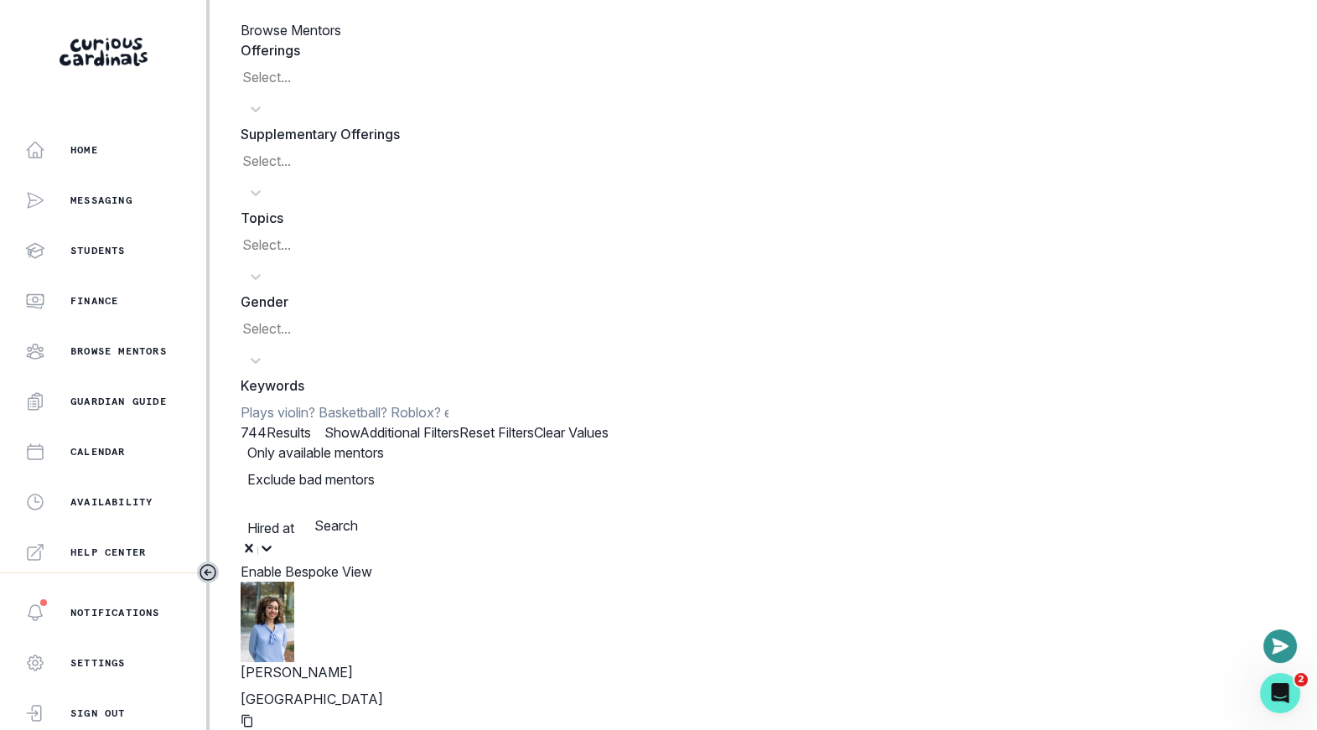
click at [358, 516] on button "Search" at bounding box center [336, 526] width 44 height 20
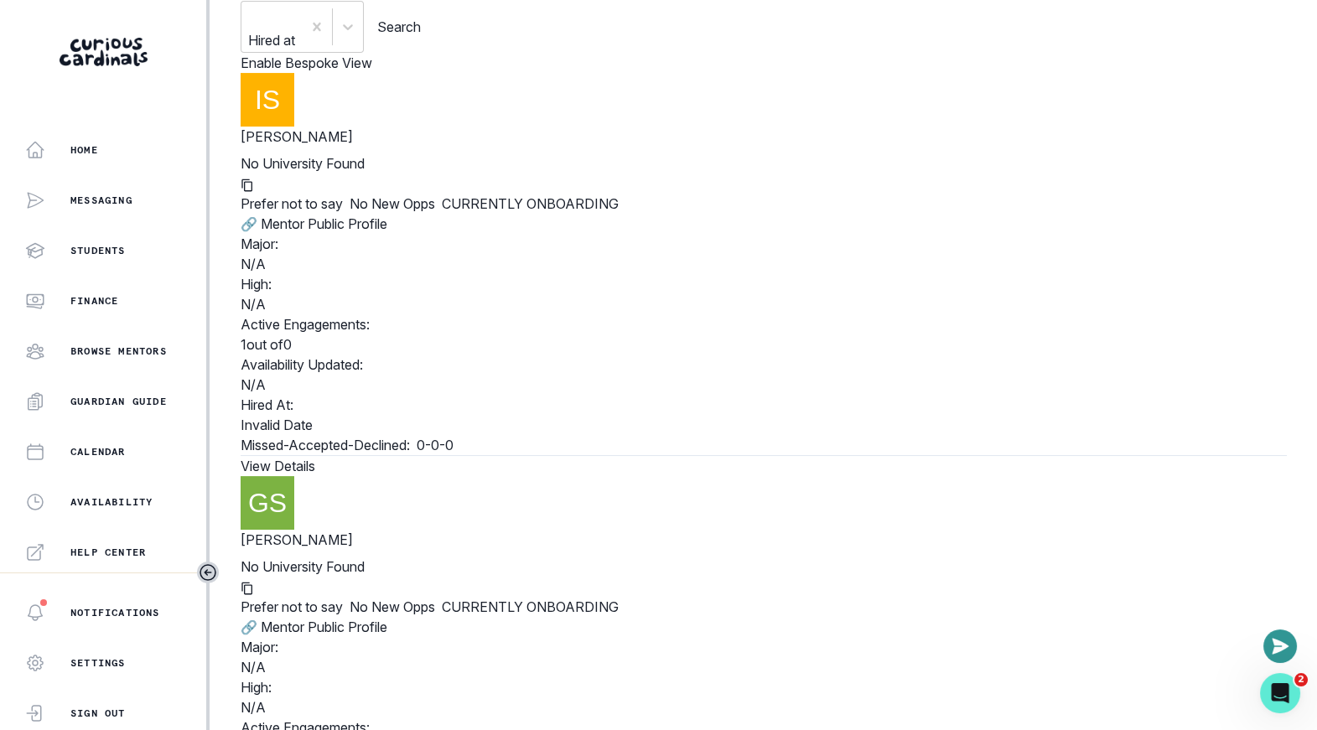
scroll to position [457, 0]
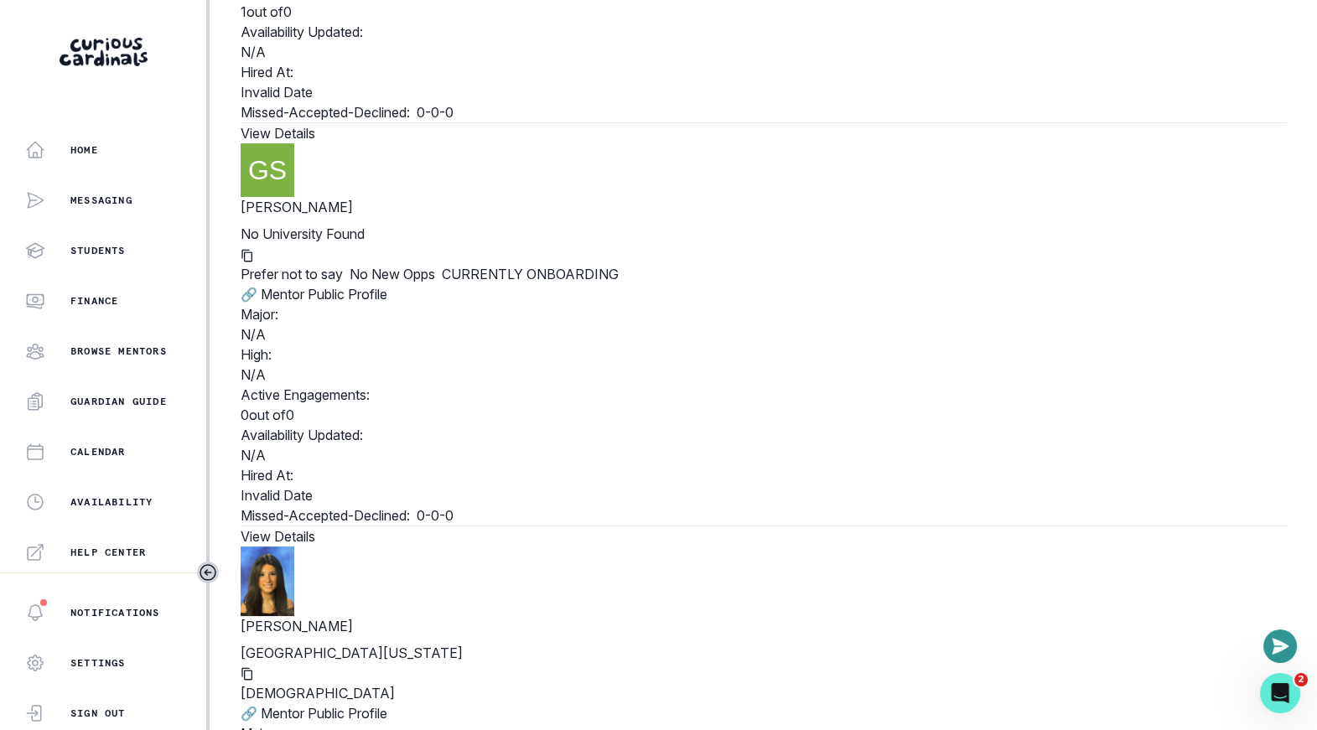
scroll to position [830, 0]
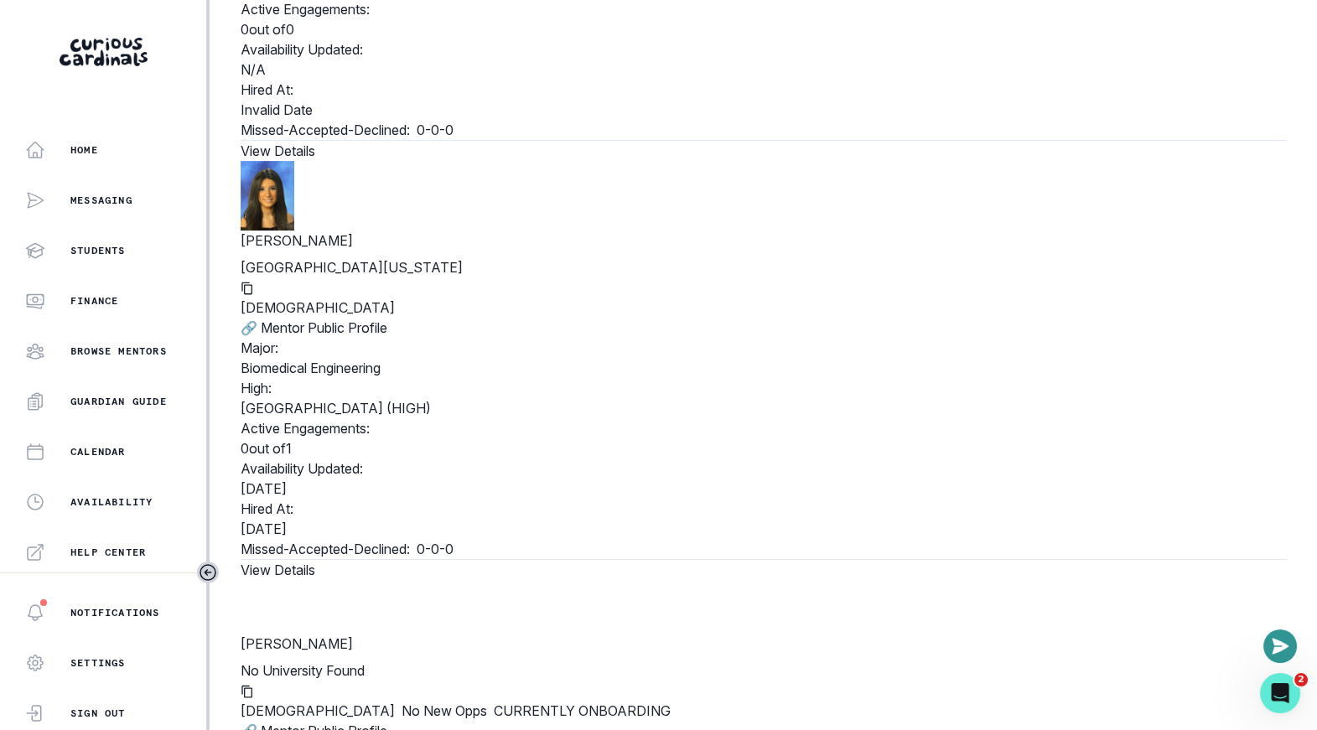
scroll to position [1213, 0]
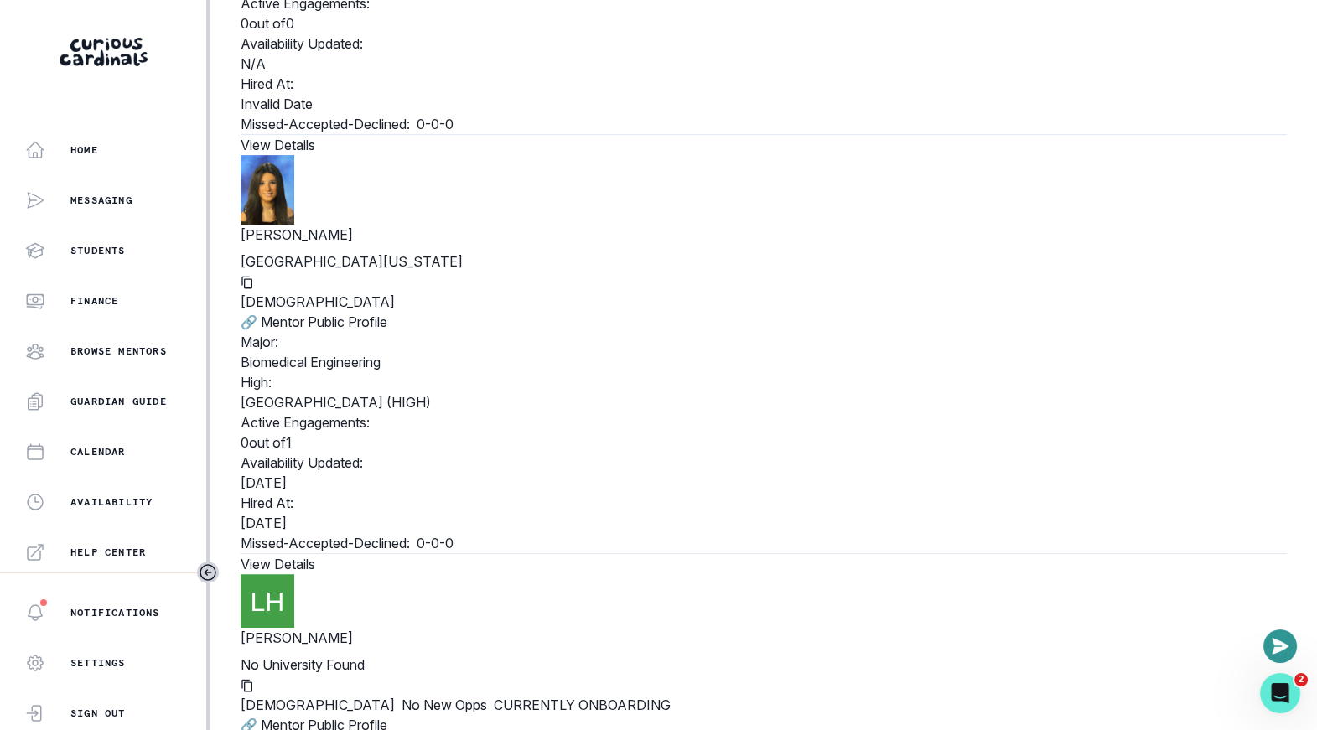
copy p "[PERSON_NAME]"
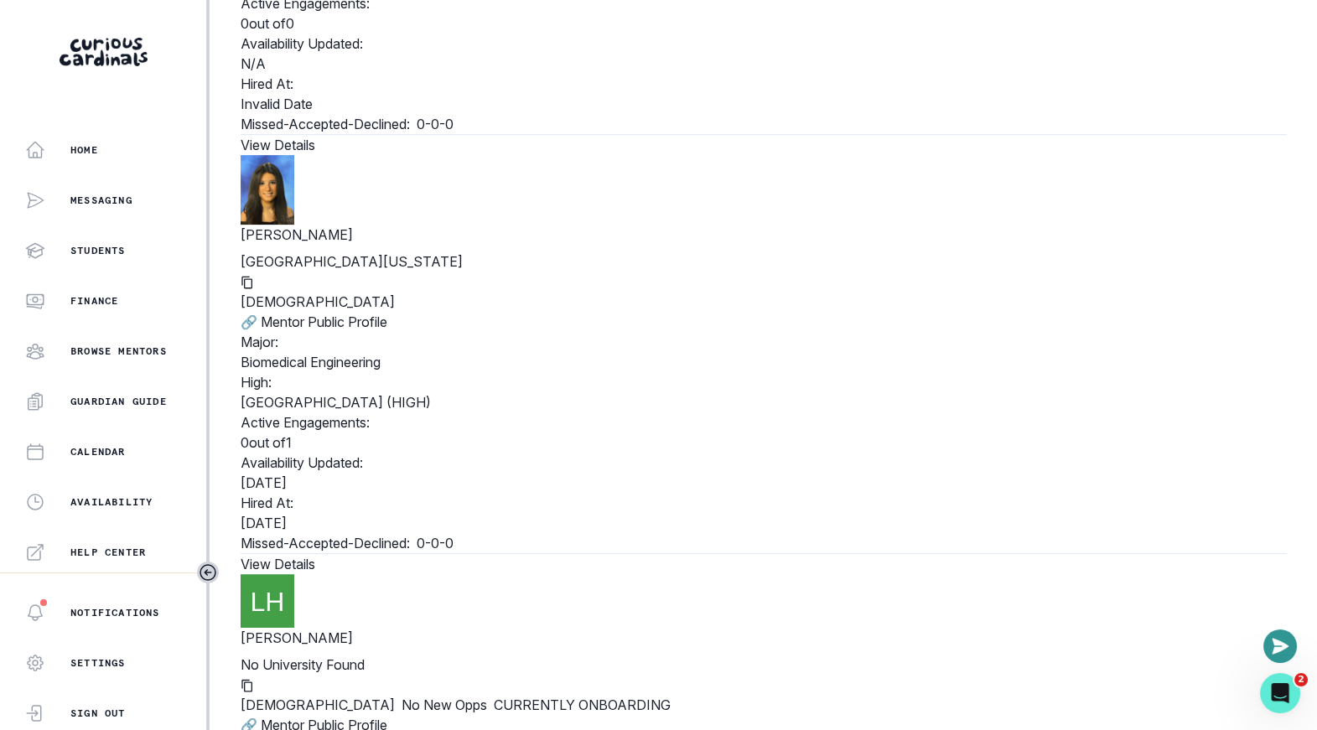
drag, startPoint x: 470, startPoint y: 183, endPoint x: 286, endPoint y: 183, distance: 183.6
copy div "[PERSON_NAME] No University Found"
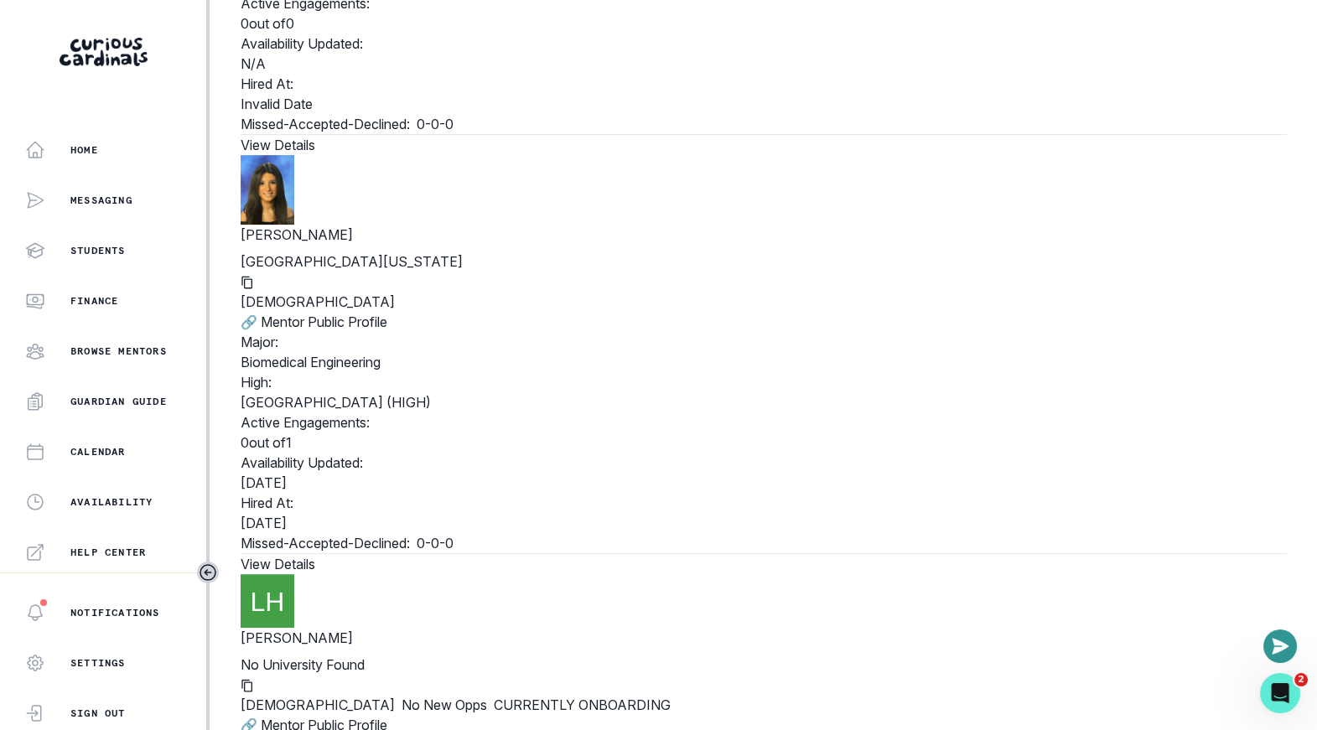
drag, startPoint x: 462, startPoint y: 184, endPoint x: 313, endPoint y: 179, distance: 149.3
copy p "[PERSON_NAME]"
